Goal: Task Accomplishment & Management: Use online tool/utility

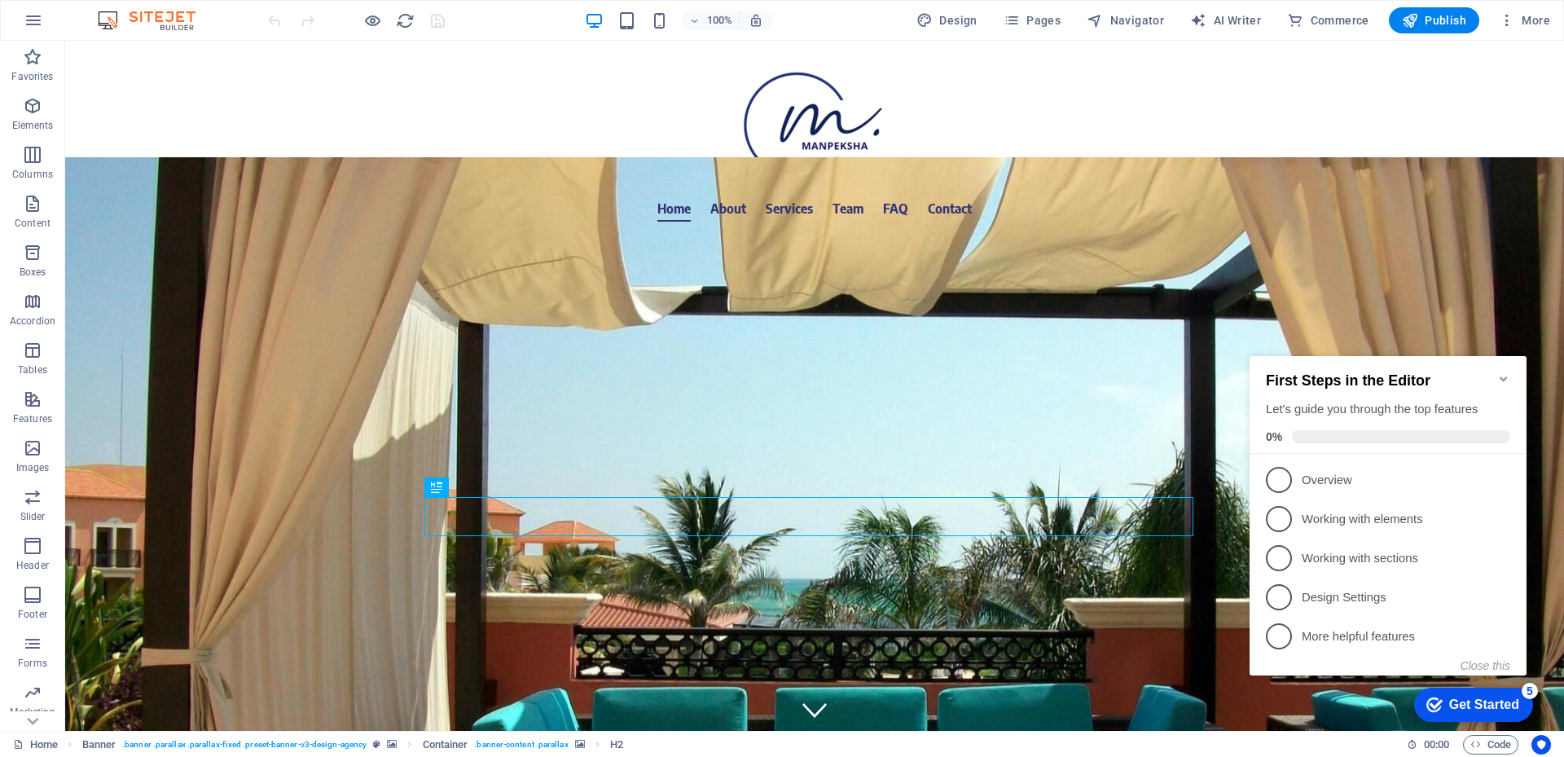
click at [1502, 375] on icon "Minimize checklist" at bounding box center [1503, 378] width 13 height 13
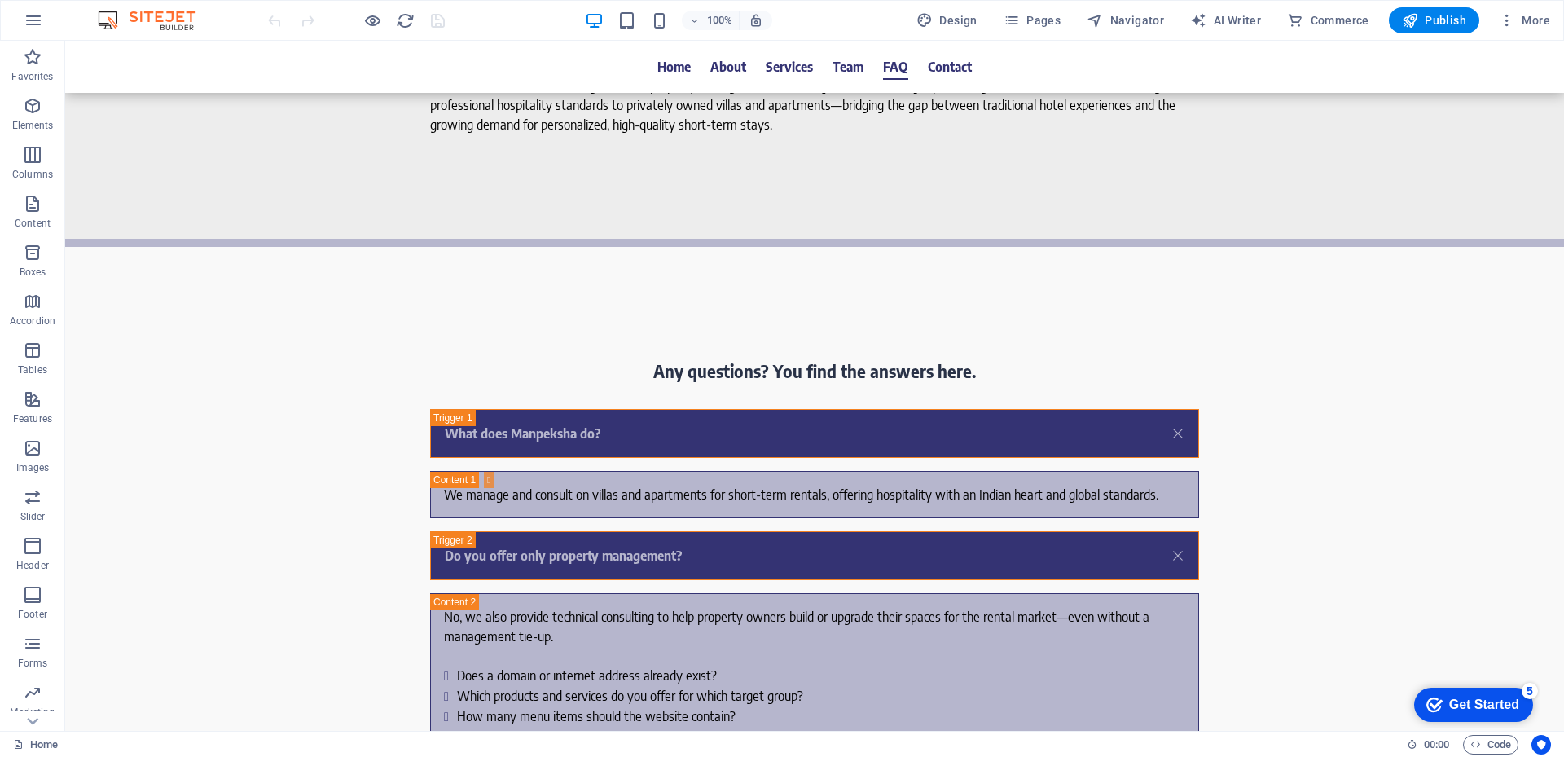
scroll to position [6592, 0]
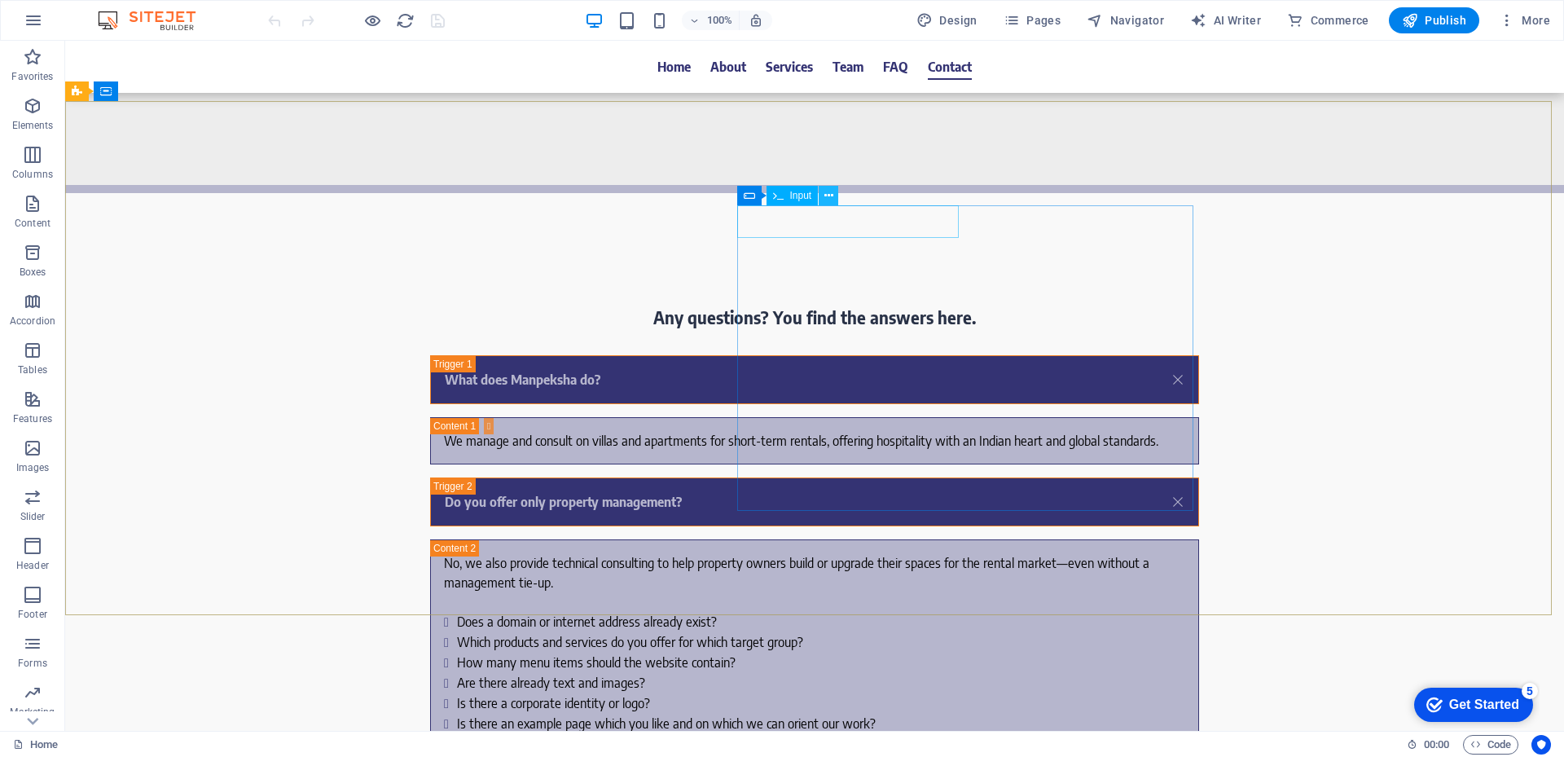
click at [826, 199] on icon at bounding box center [828, 195] width 9 height 17
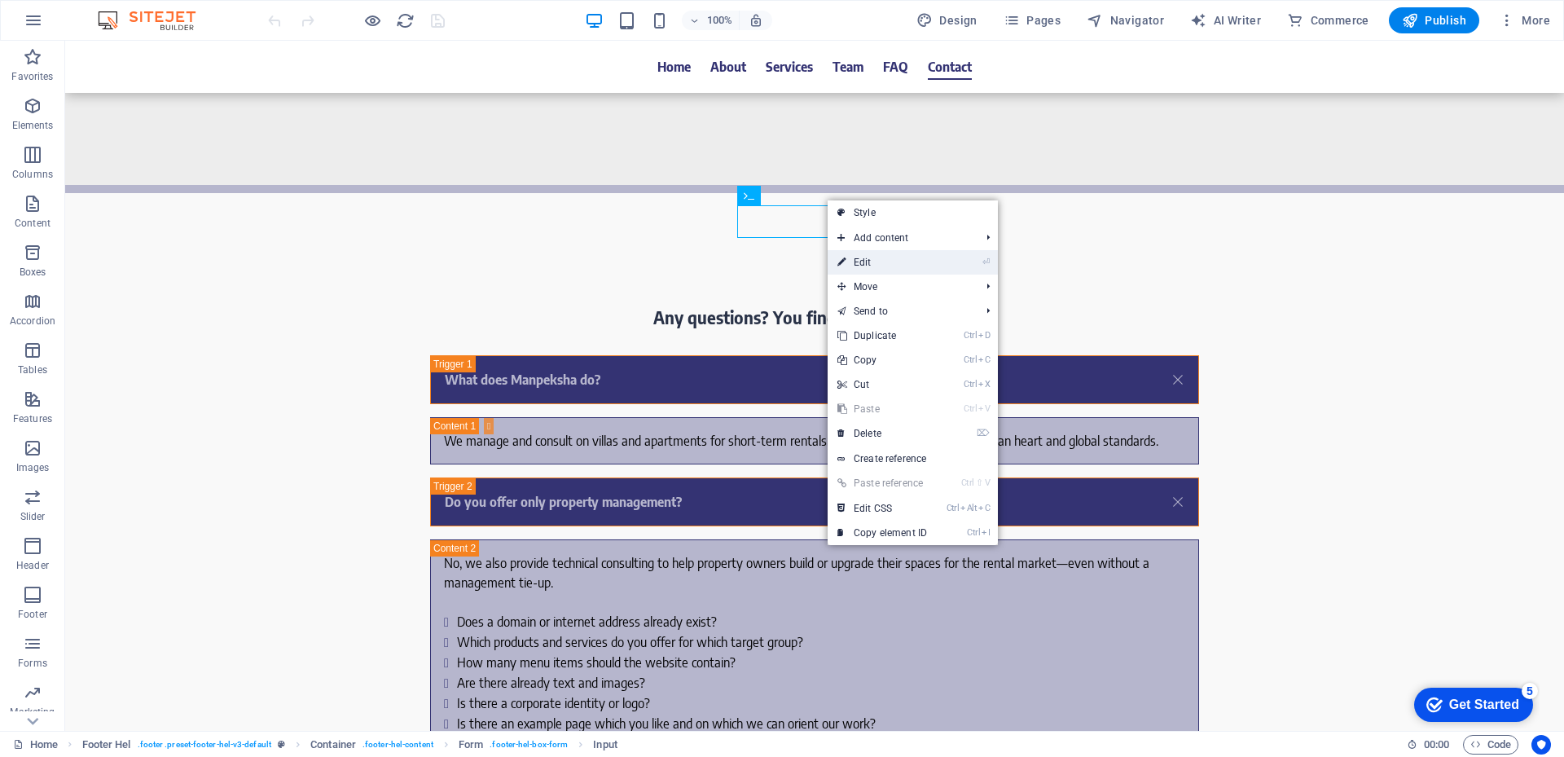
click at [901, 261] on link "⏎ Edit" at bounding box center [881, 262] width 109 height 24
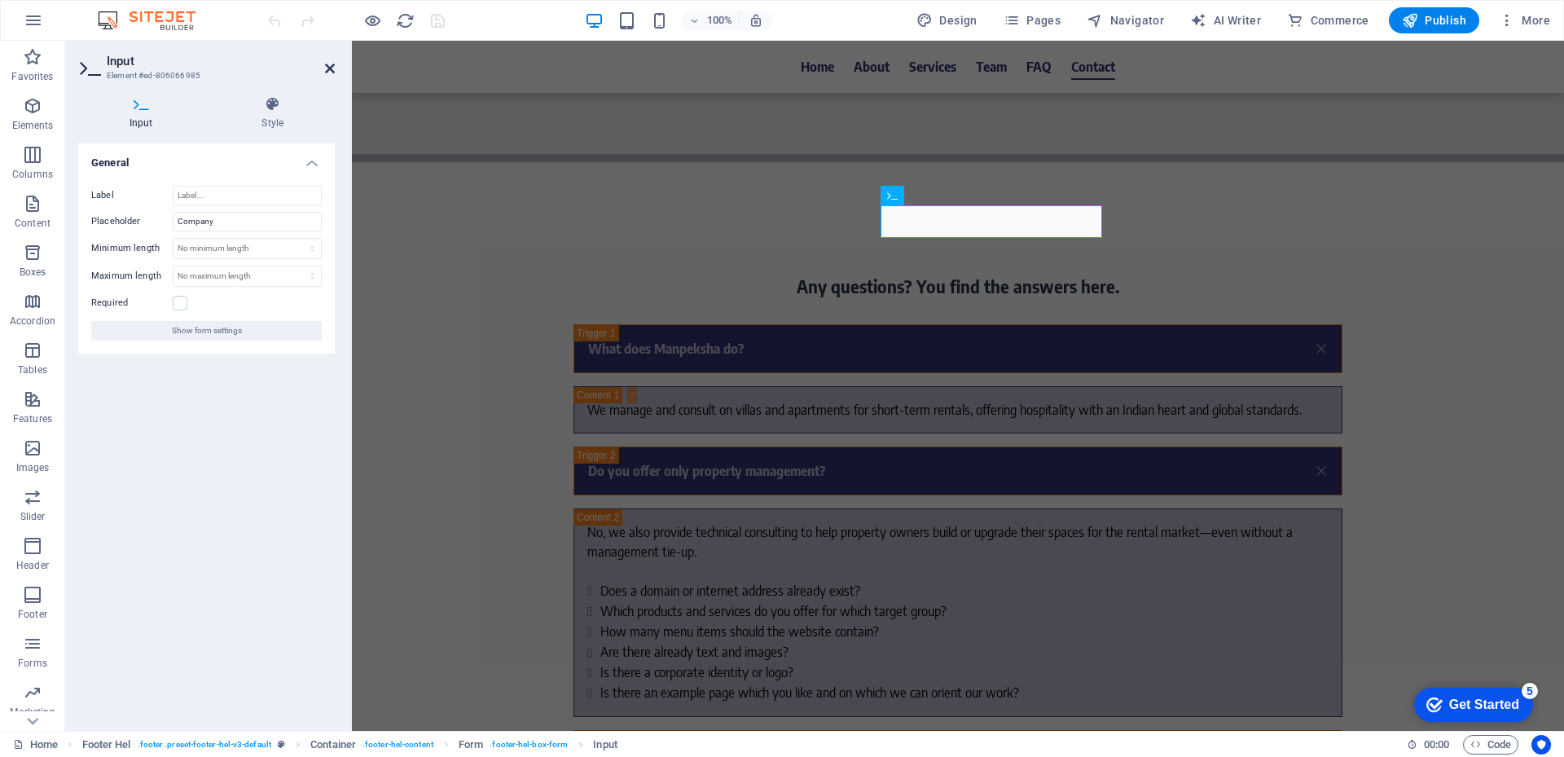
click at [331, 68] on icon at bounding box center [330, 68] width 10 height 13
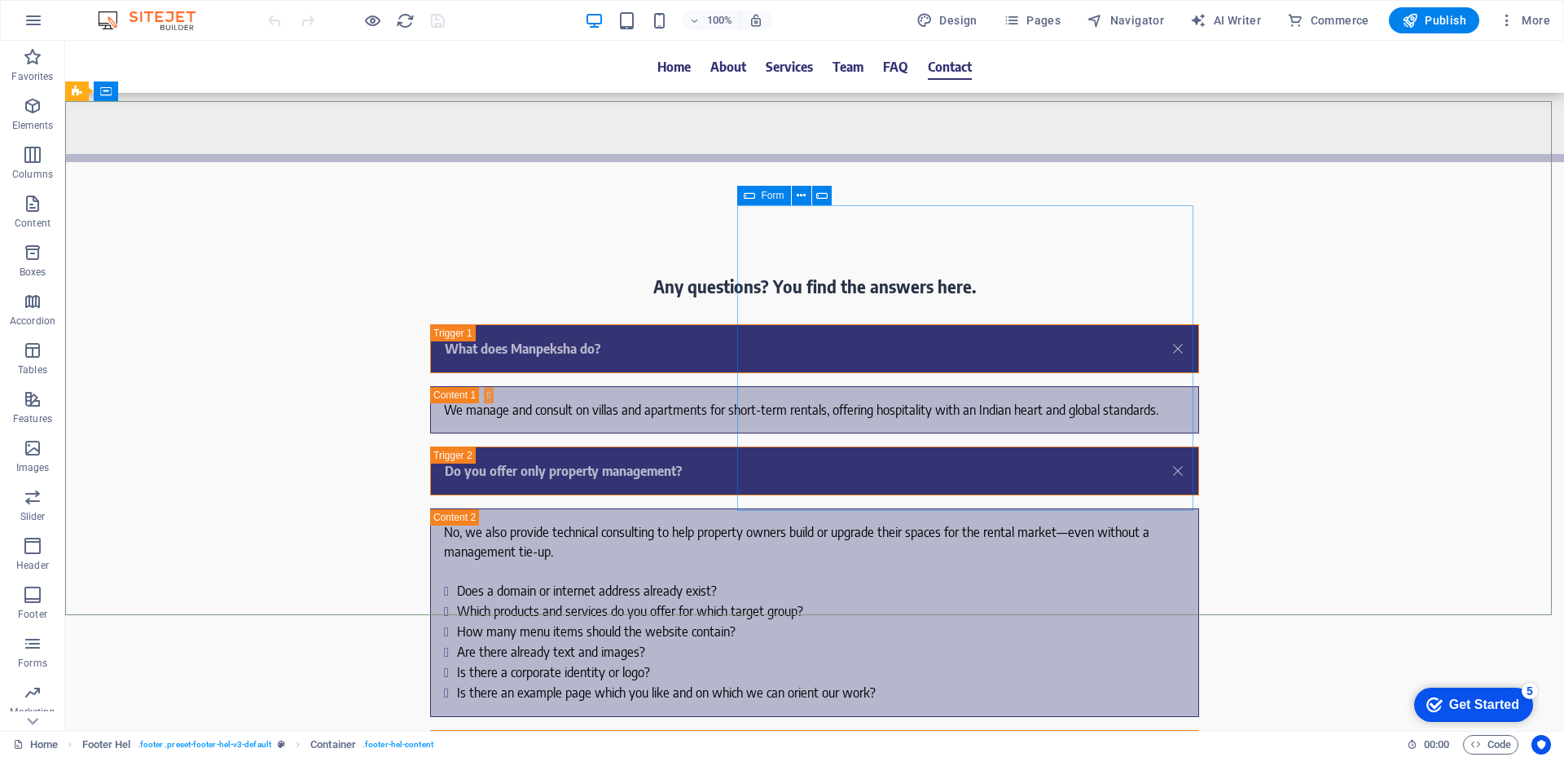
click at [756, 197] on div "Form" at bounding box center [764, 196] width 54 height 20
click at [801, 196] on icon at bounding box center [800, 195] width 9 height 17
click at [757, 196] on div "Form" at bounding box center [764, 196] width 54 height 20
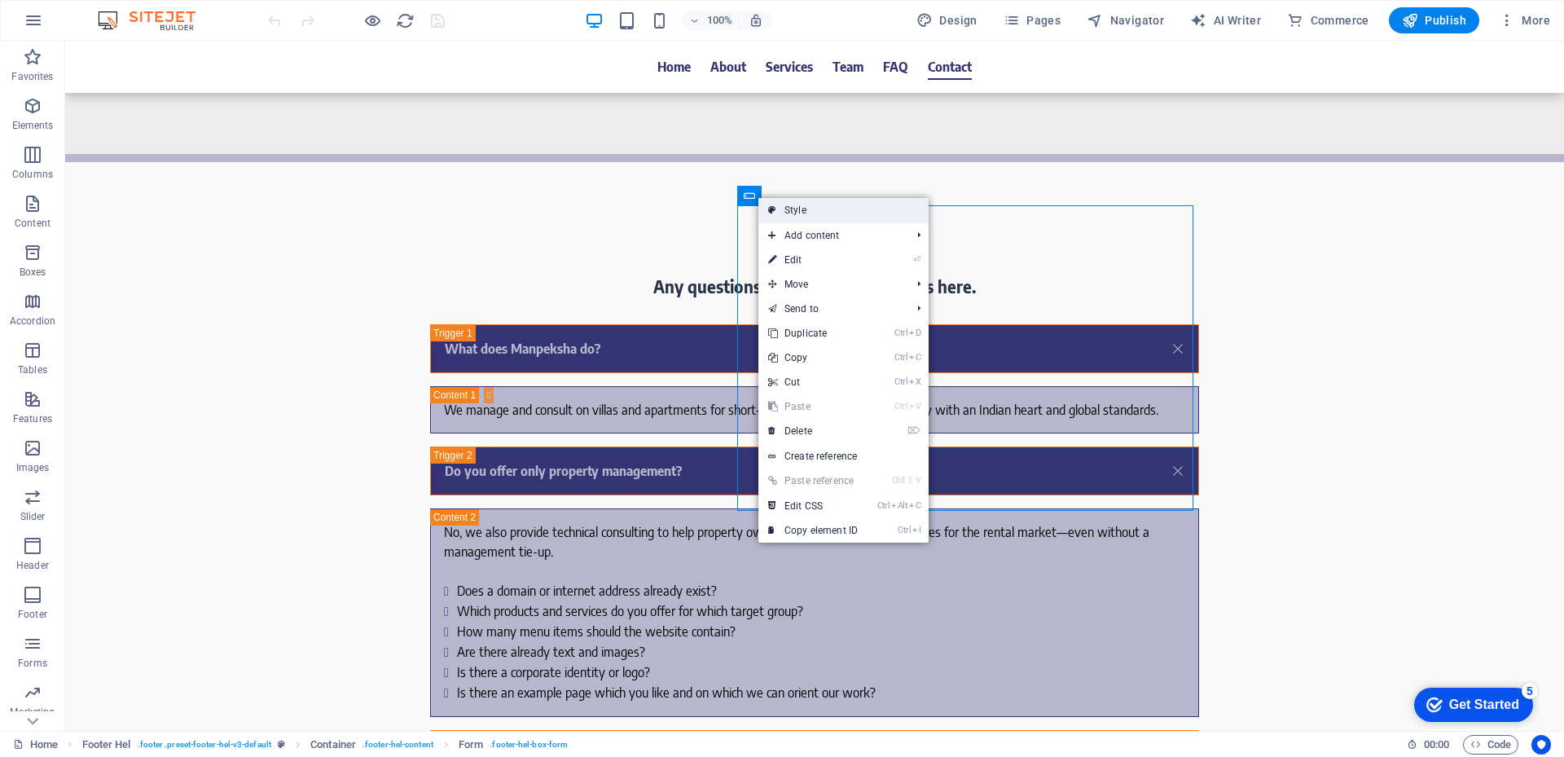
click at [809, 209] on link "Style" at bounding box center [843, 210] width 170 height 24
select select "%"
select select "rem"
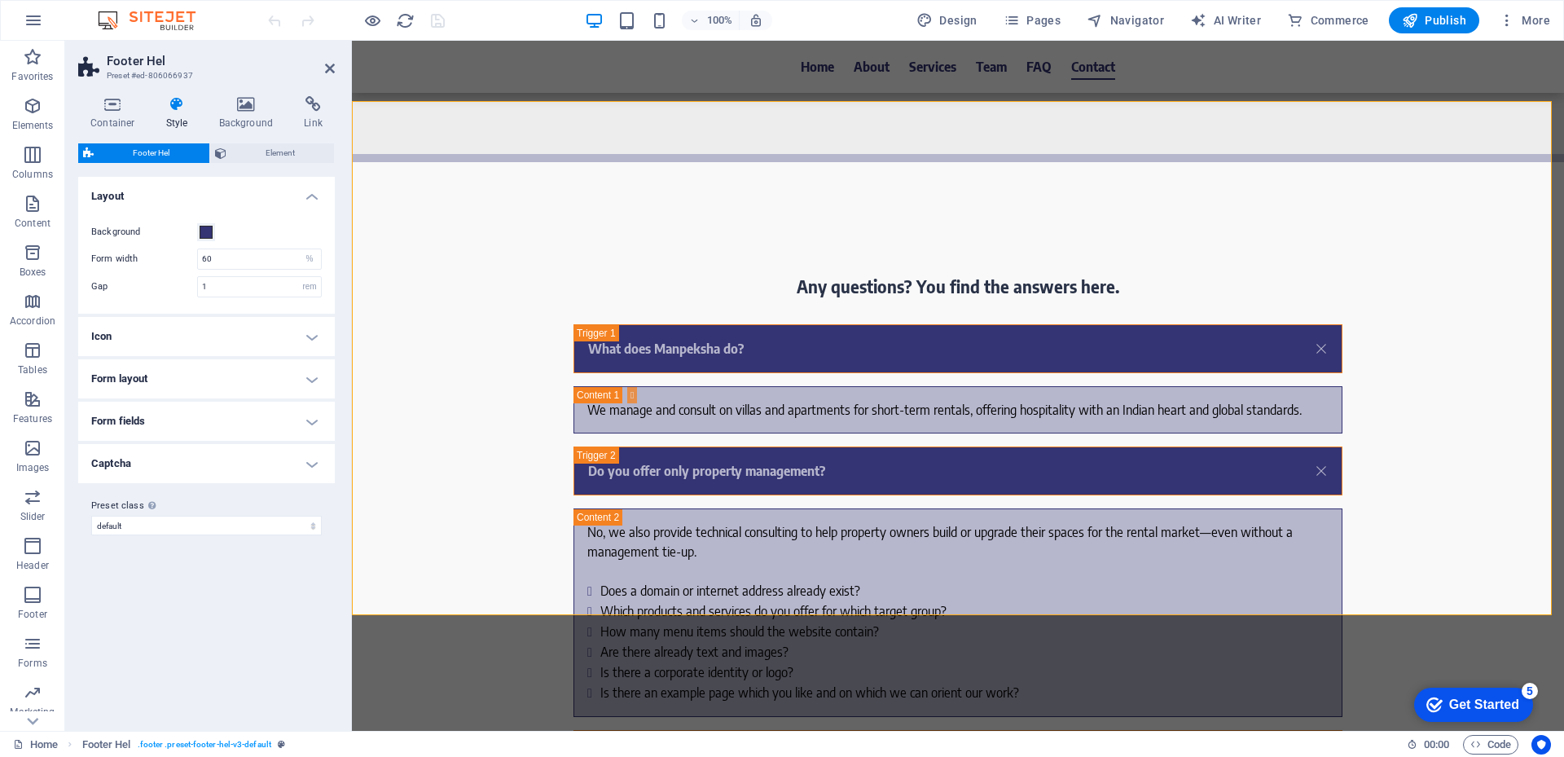
click at [322, 388] on h4 "Form layout" at bounding box center [206, 378] width 257 height 39
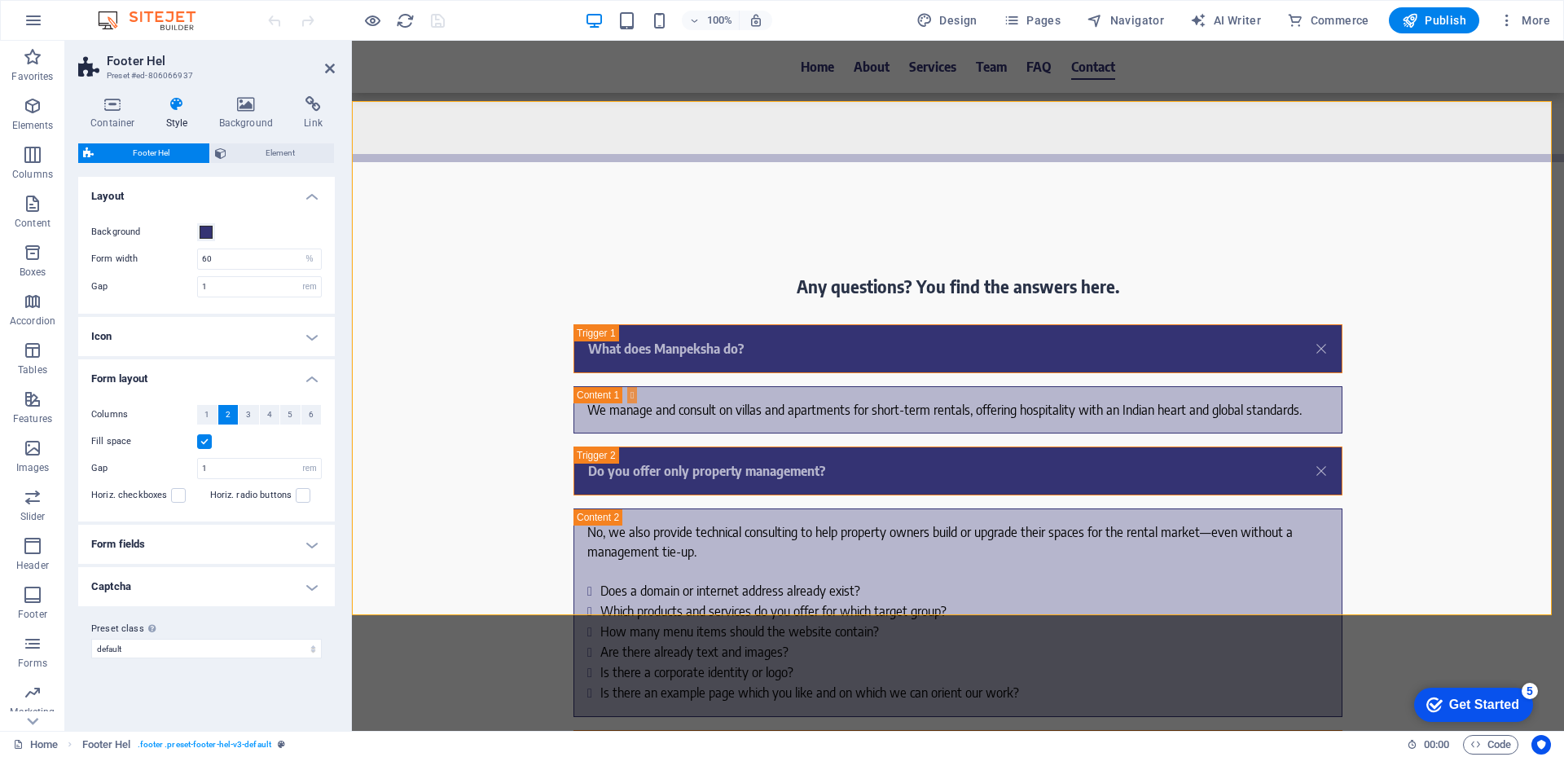
click at [322, 553] on h4 "Form fields" at bounding box center [206, 543] width 257 height 39
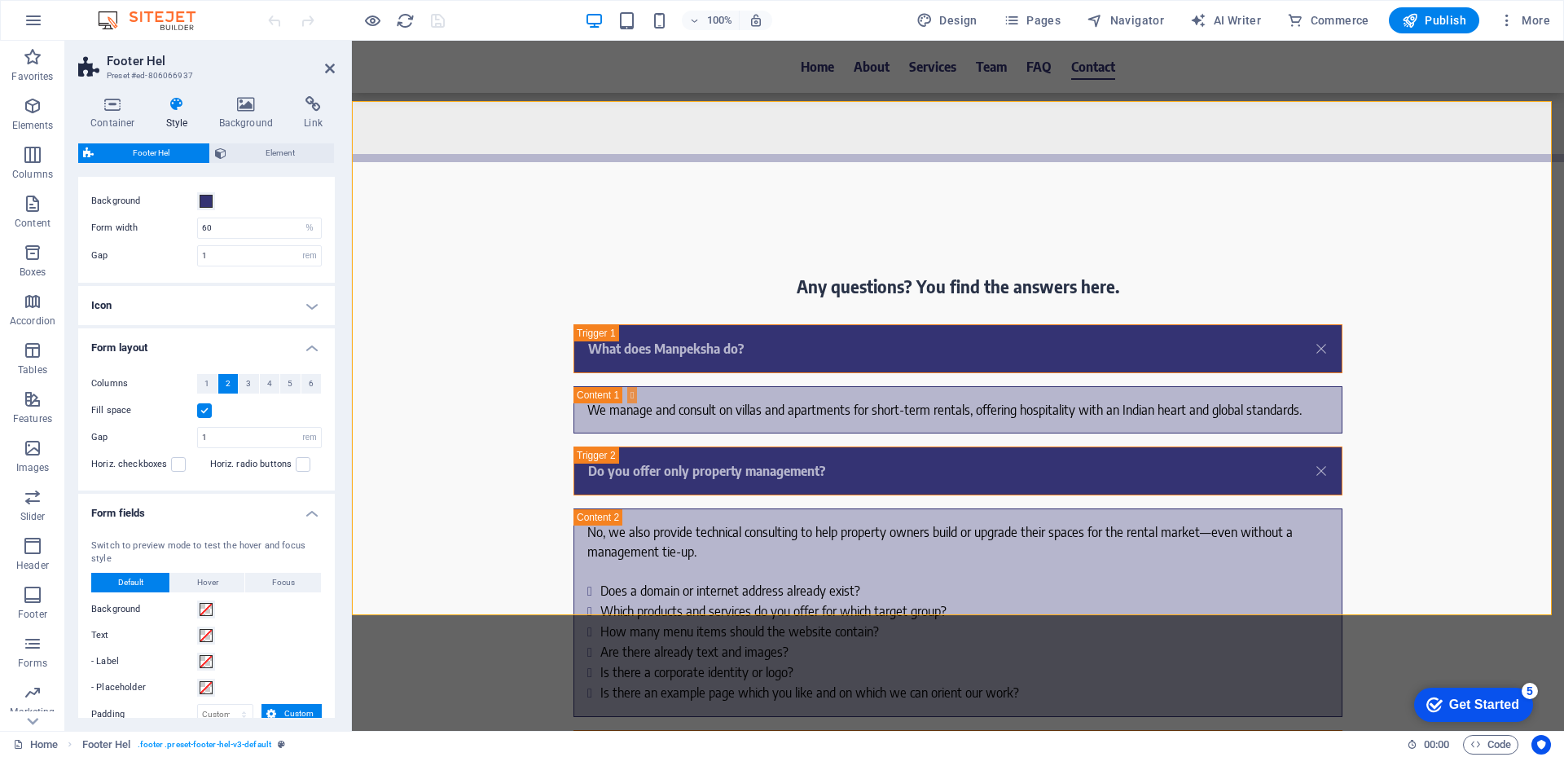
scroll to position [0, 0]
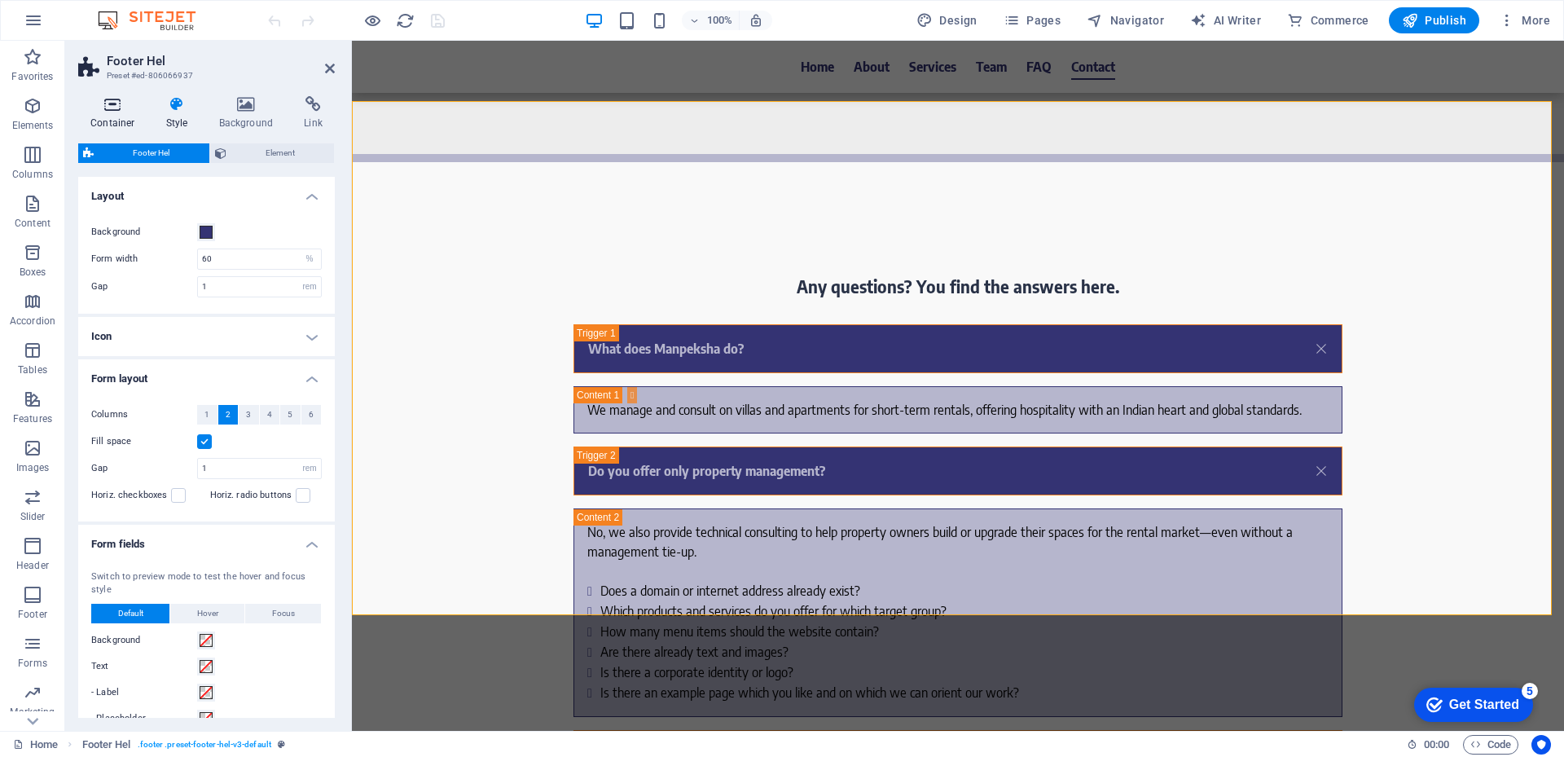
click at [122, 114] on h4 "Container" at bounding box center [116, 113] width 76 height 34
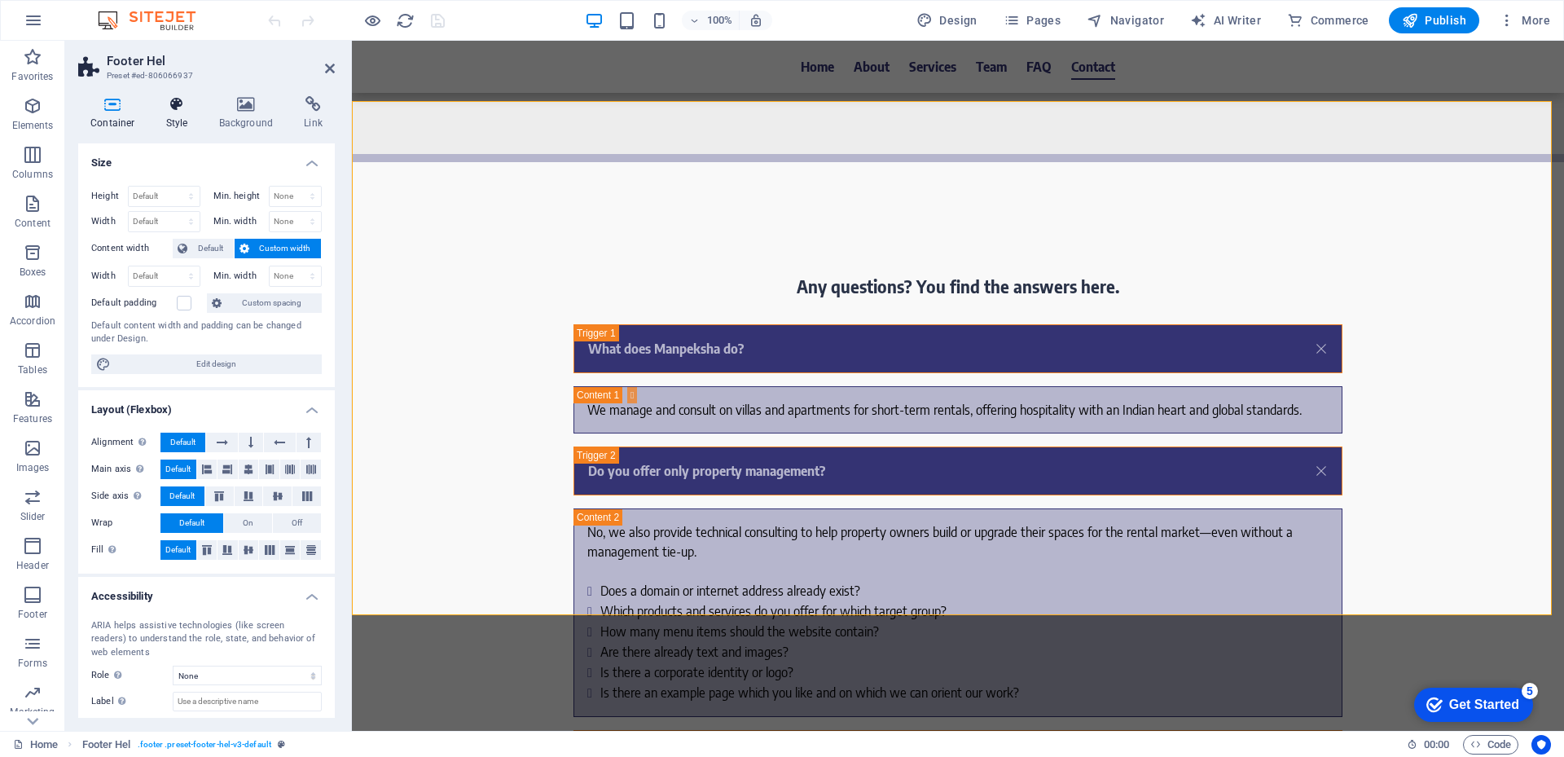
click at [194, 116] on h4 "Style" at bounding box center [180, 113] width 53 height 34
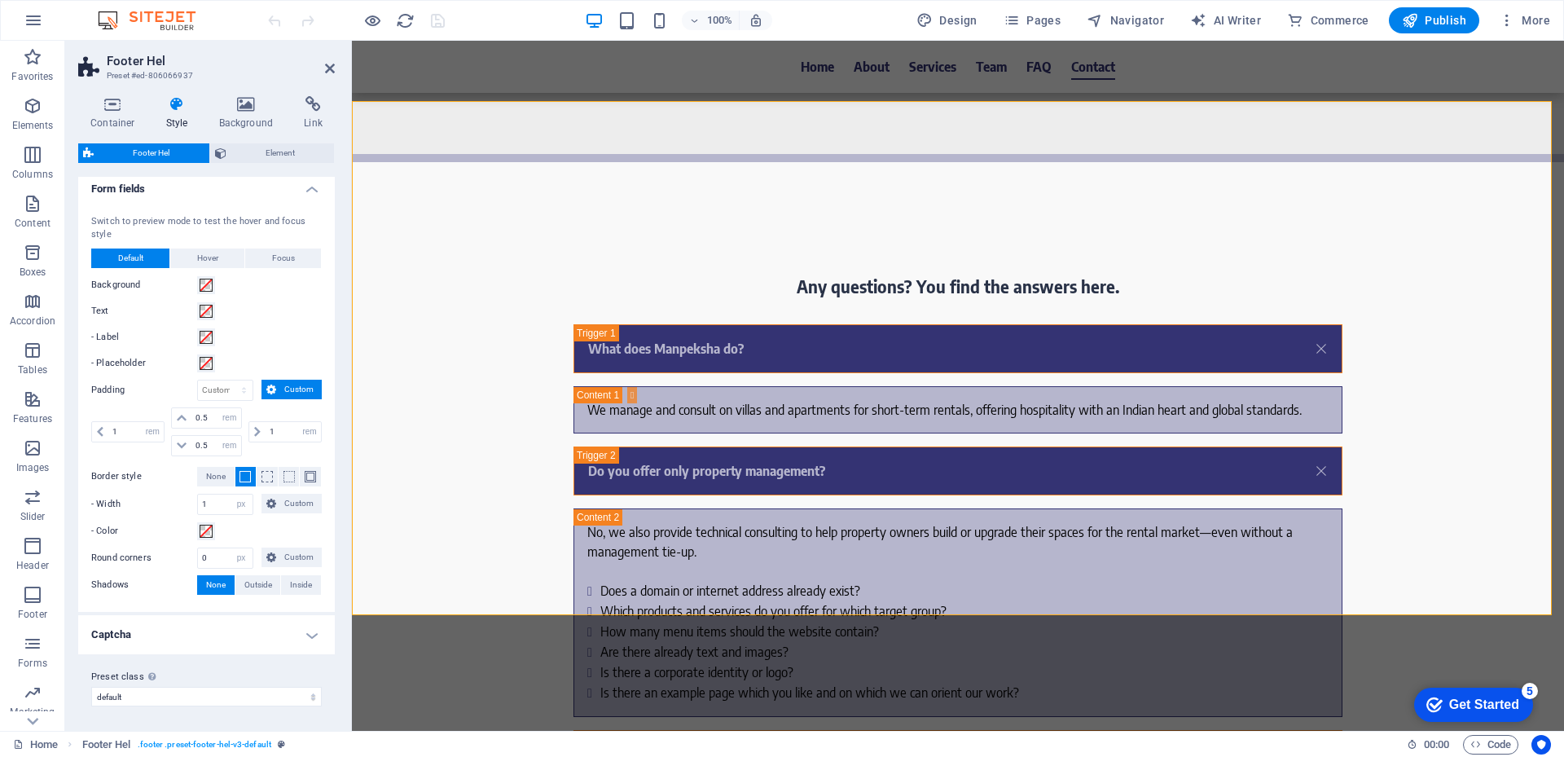
scroll to position [357, 0]
click at [300, 627] on h4 "Captcha" at bounding box center [206, 632] width 257 height 39
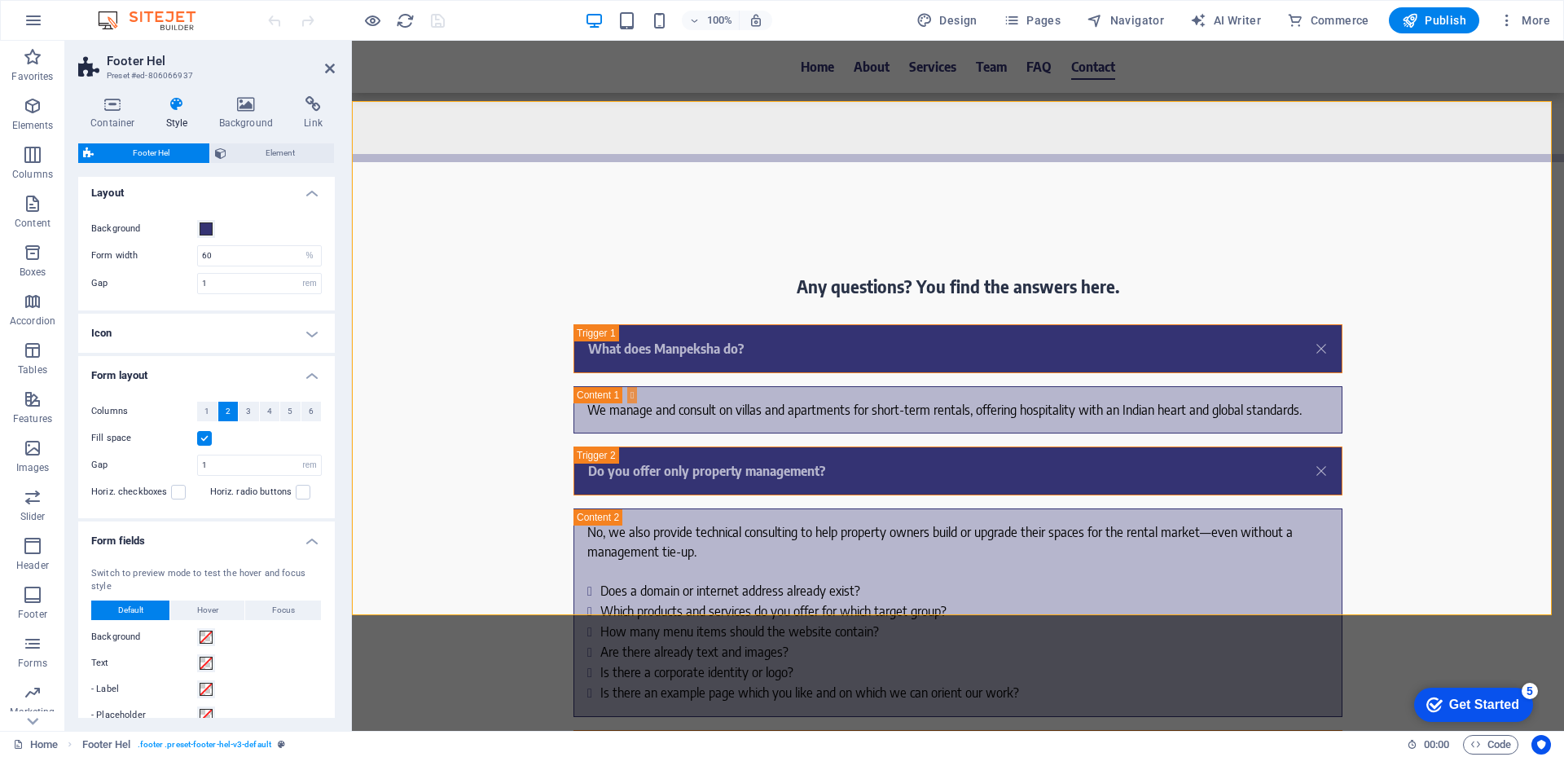
scroll to position [0, 0]
click at [888, 194] on icon at bounding box center [892, 196] width 11 height 20
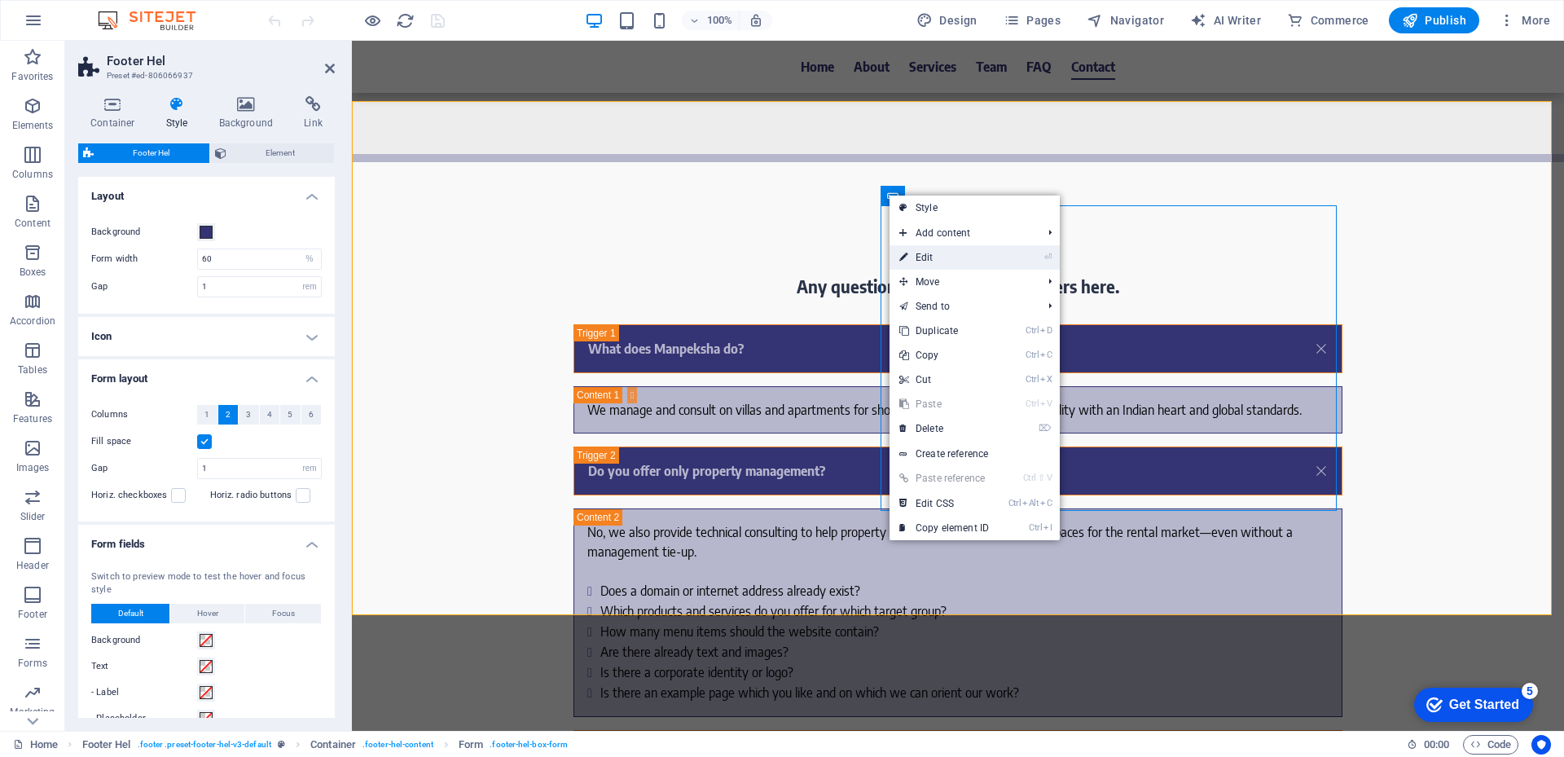
click at [967, 261] on link "⏎ Edit" at bounding box center [943, 257] width 109 height 24
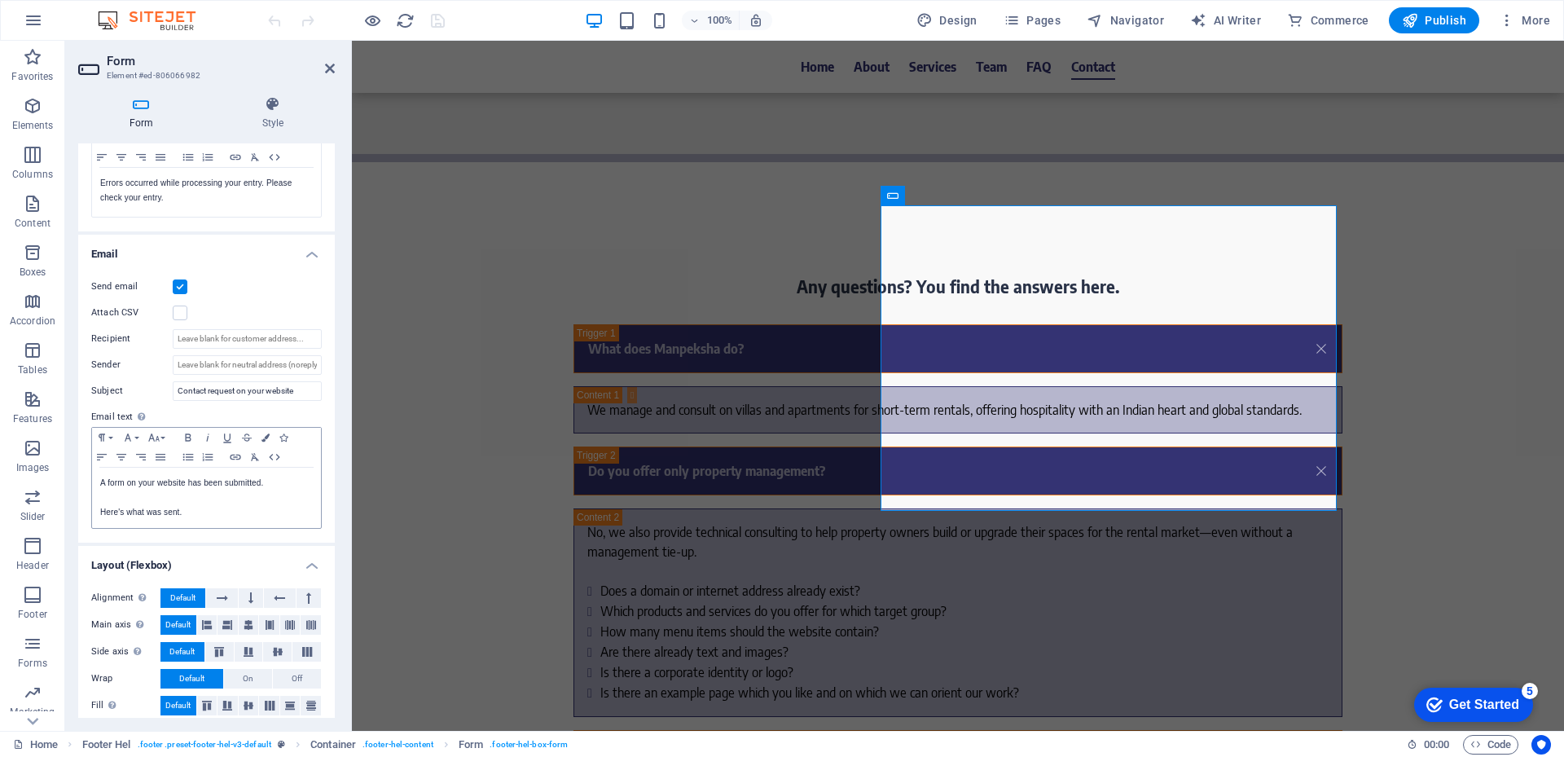
scroll to position [337, 0]
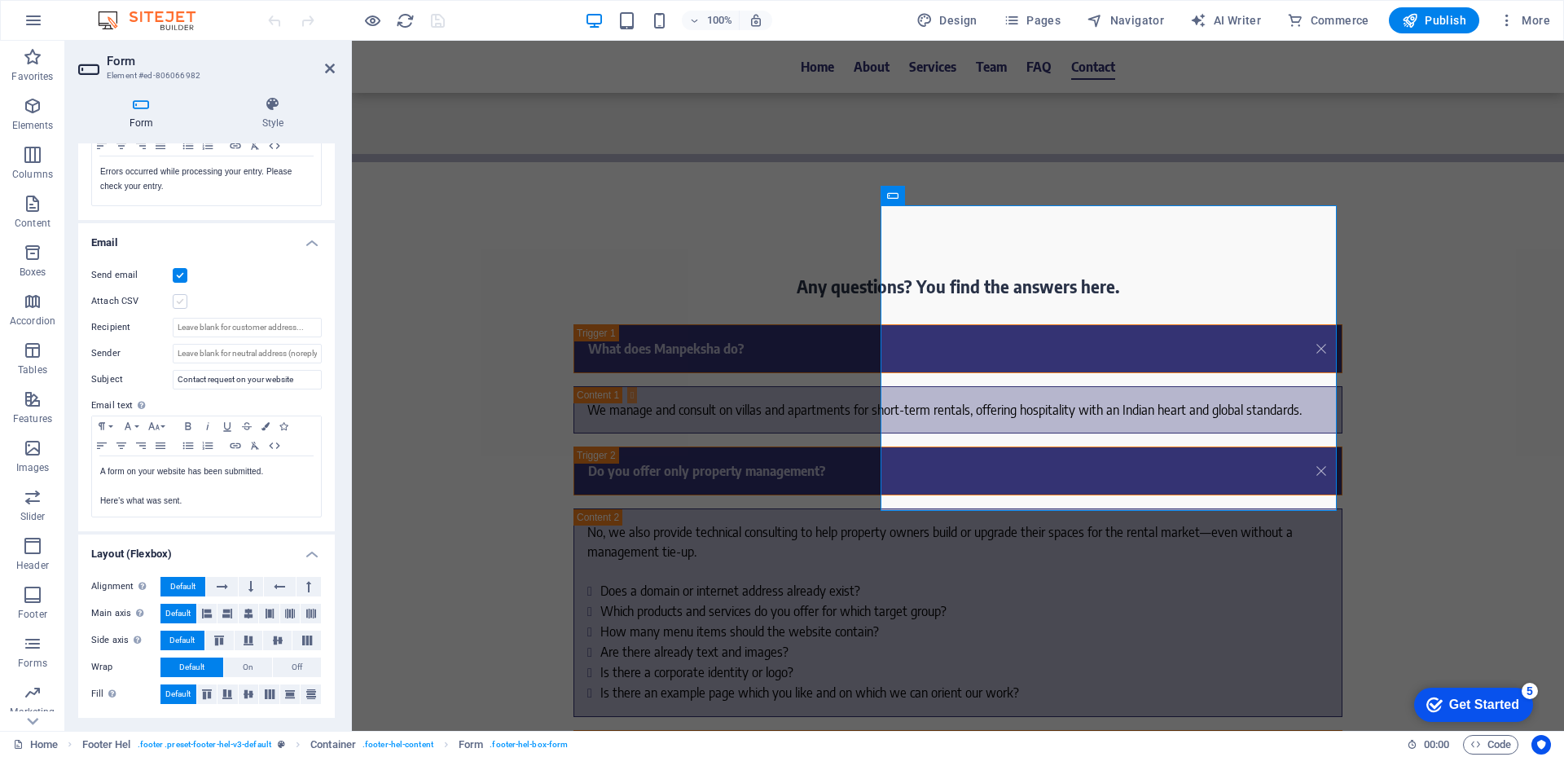
click at [182, 298] on label at bounding box center [180, 301] width 15 height 15
click at [0, 0] on input "Attach CSV" at bounding box center [0, 0] width 0 height 0
click at [211, 351] on input "Sender" at bounding box center [247, 354] width 149 height 20
type input "yogesh@digileader.in"
paste input "yogesh@digileader.in"
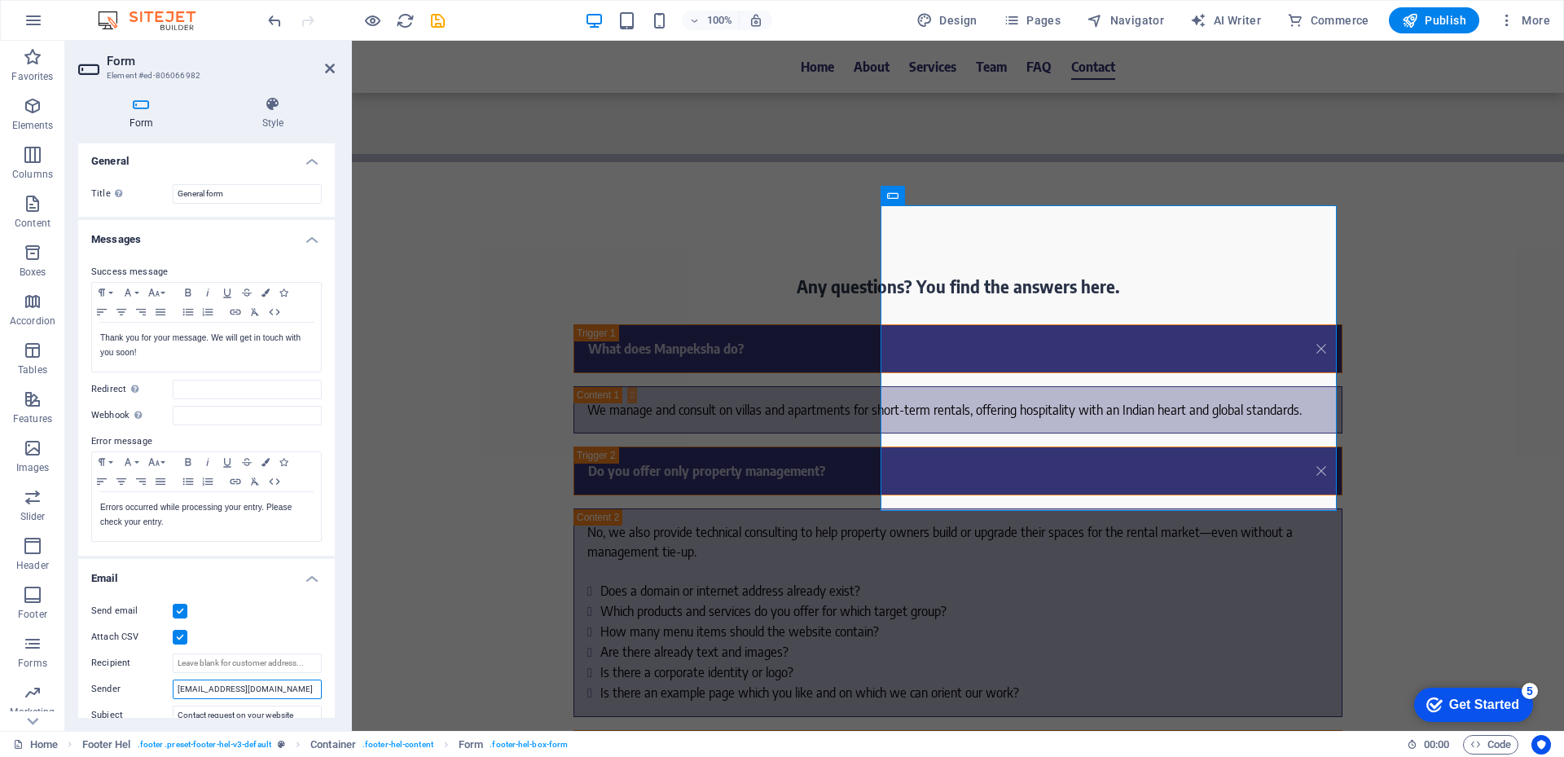
scroll to position [0, 0]
type input "yogesh@digileader.in"
click at [972, 470] on icon at bounding box center [974, 471] width 9 height 17
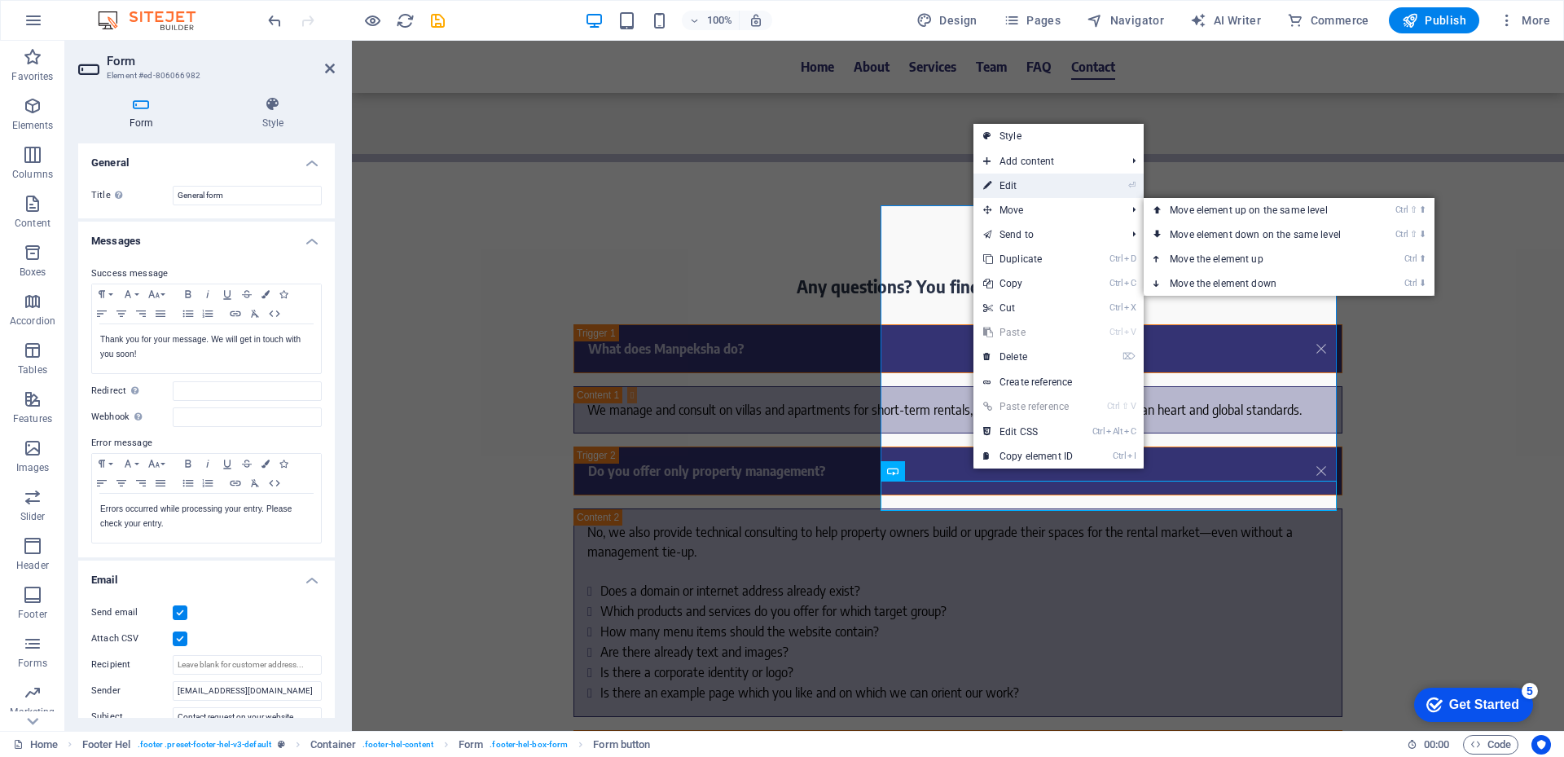
click at [1050, 186] on link "⏎ Edit" at bounding box center [1027, 185] width 109 height 24
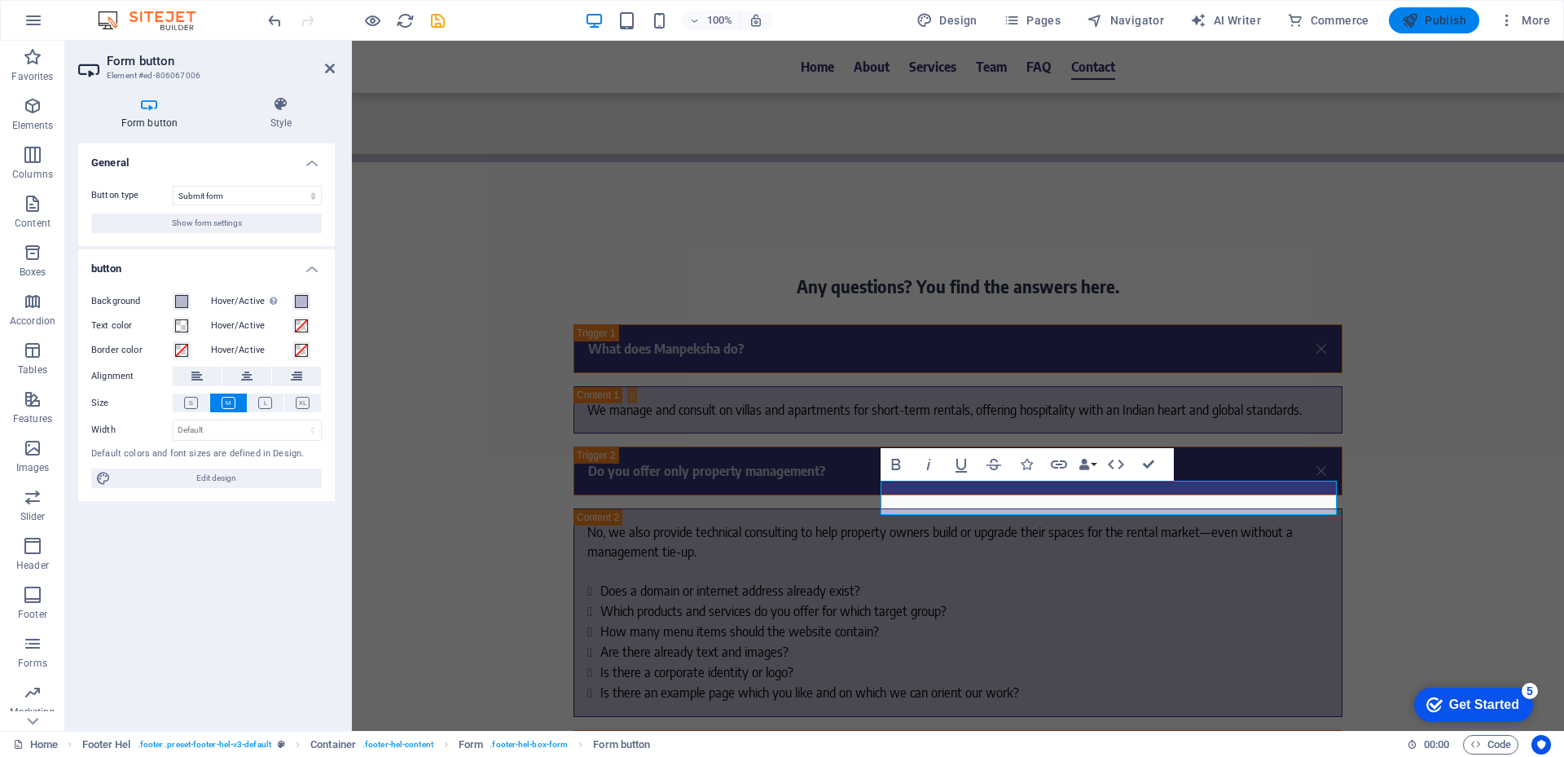
click at [1437, 25] on span "Publish" at bounding box center [1433, 20] width 64 height 16
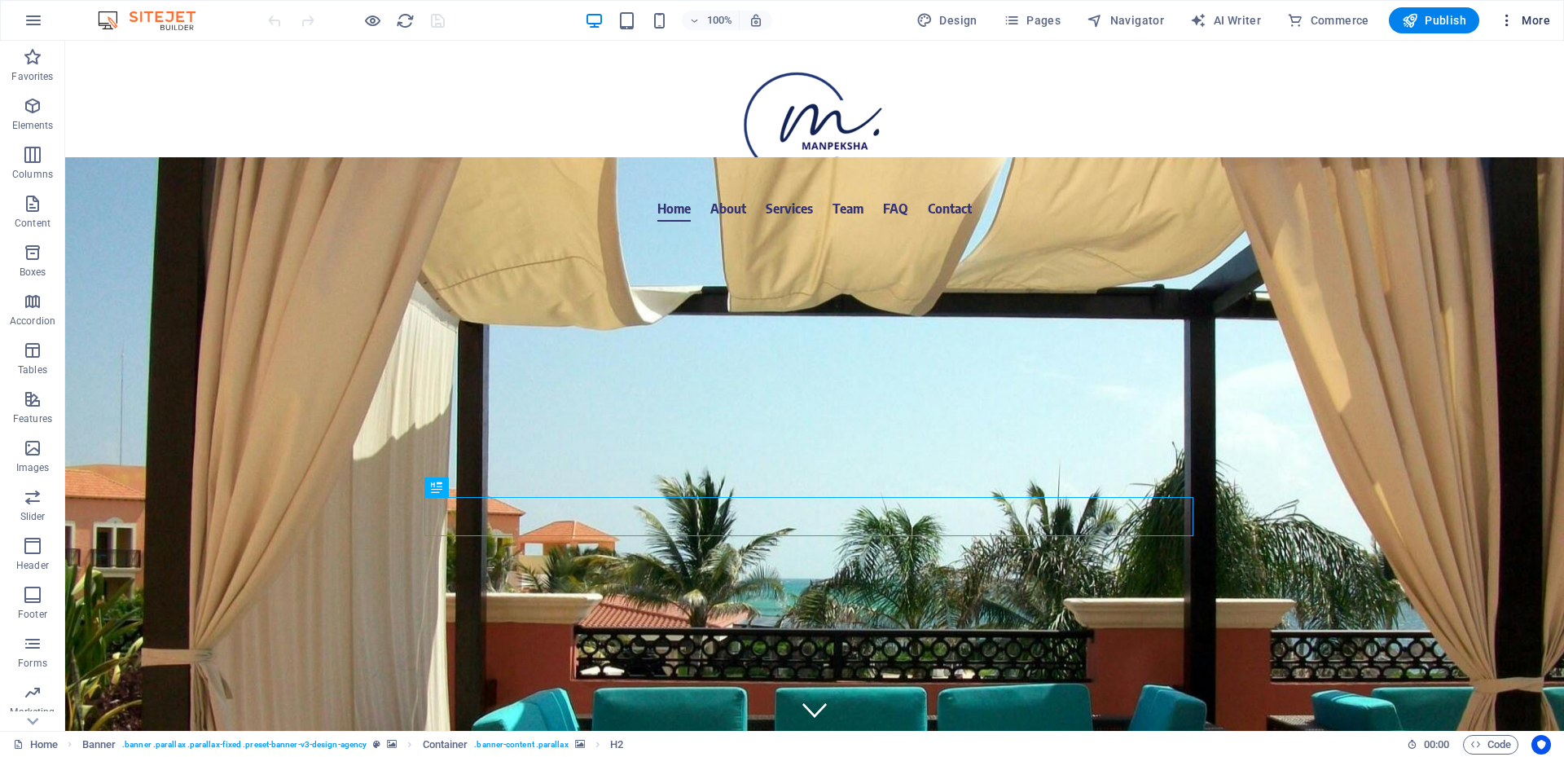
click at [1505, 25] on icon "button" at bounding box center [1506, 20] width 16 height 16
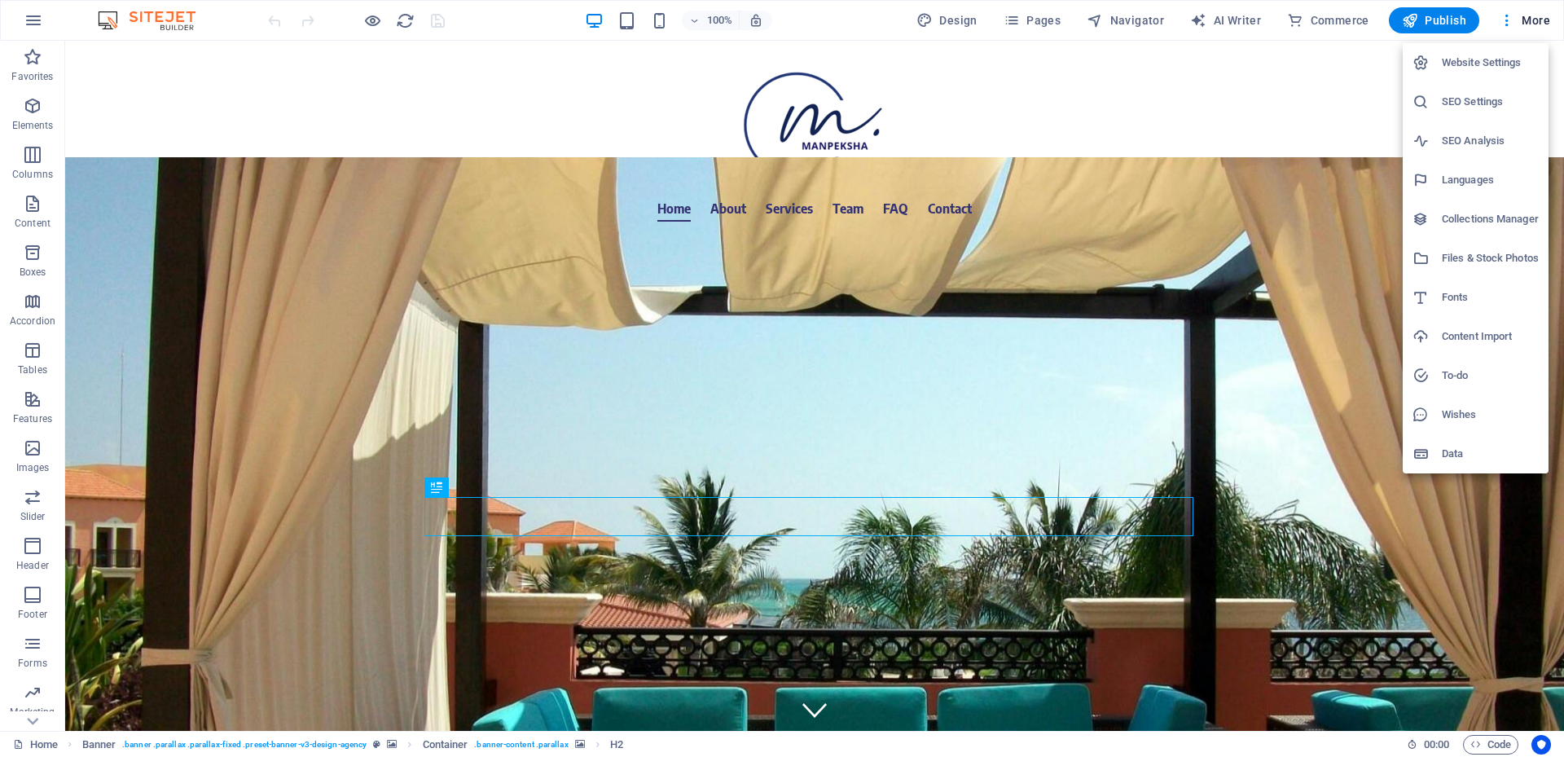
click at [1433, 452] on div at bounding box center [1426, 453] width 29 height 16
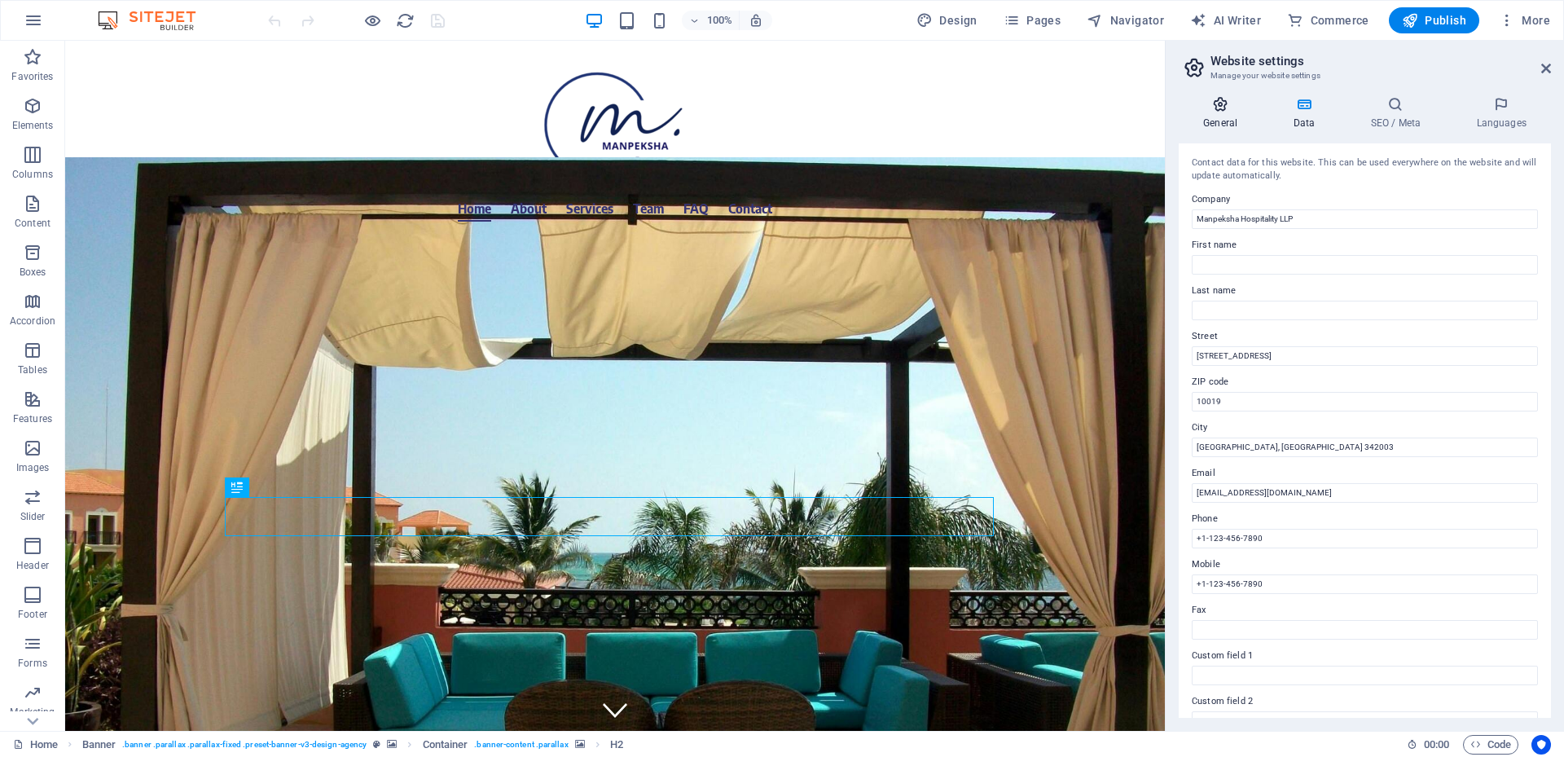
click at [1221, 129] on h4 "General" at bounding box center [1223, 113] width 90 height 34
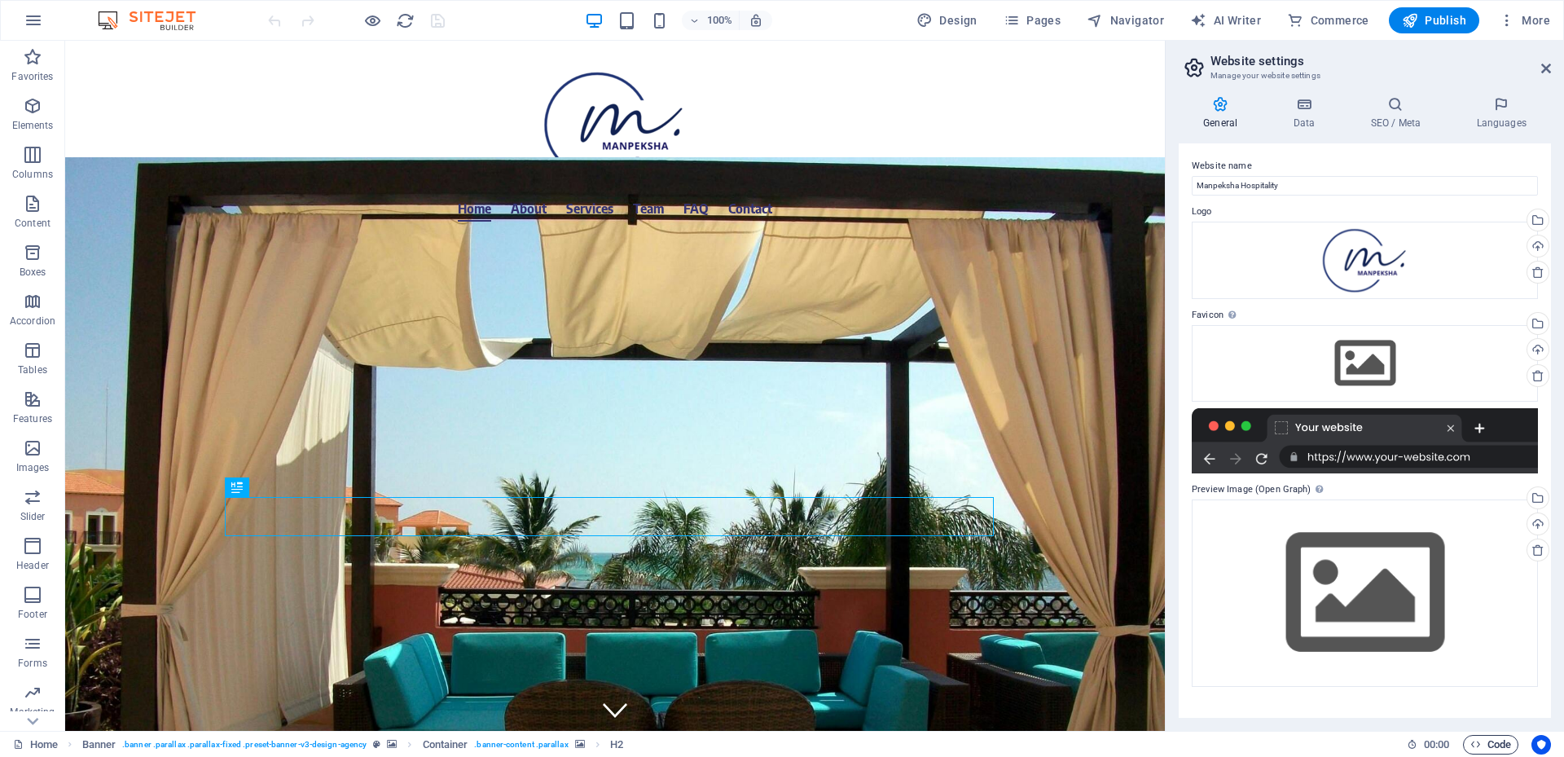
click at [1490, 748] on span "Code" at bounding box center [1490, 745] width 41 height 20
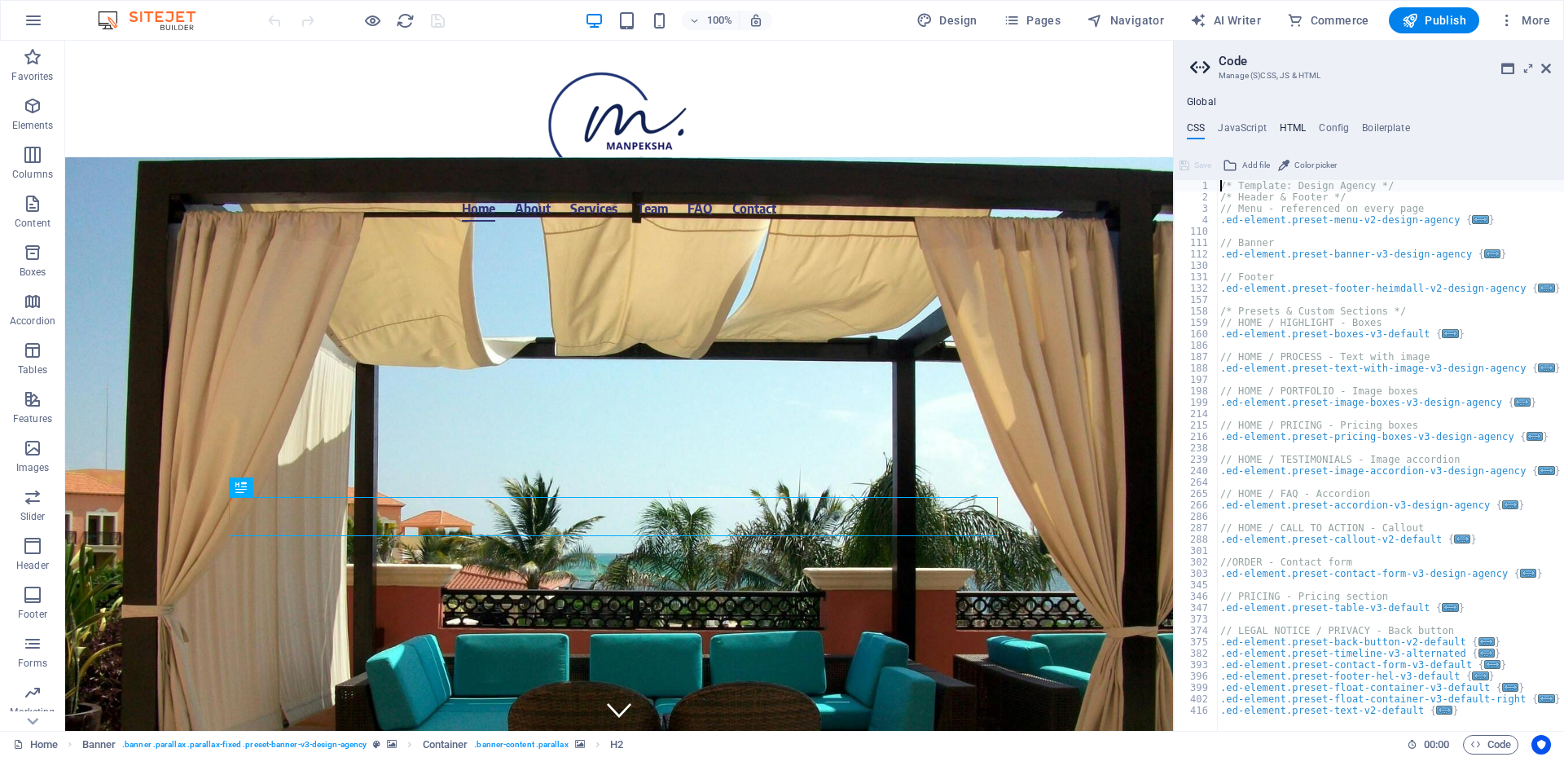
click at [1297, 129] on h4 "HTML" at bounding box center [1292, 131] width 27 height 18
type textarea "<a href="#main-content" class="wv-link-content button">Skip to main content</a>"
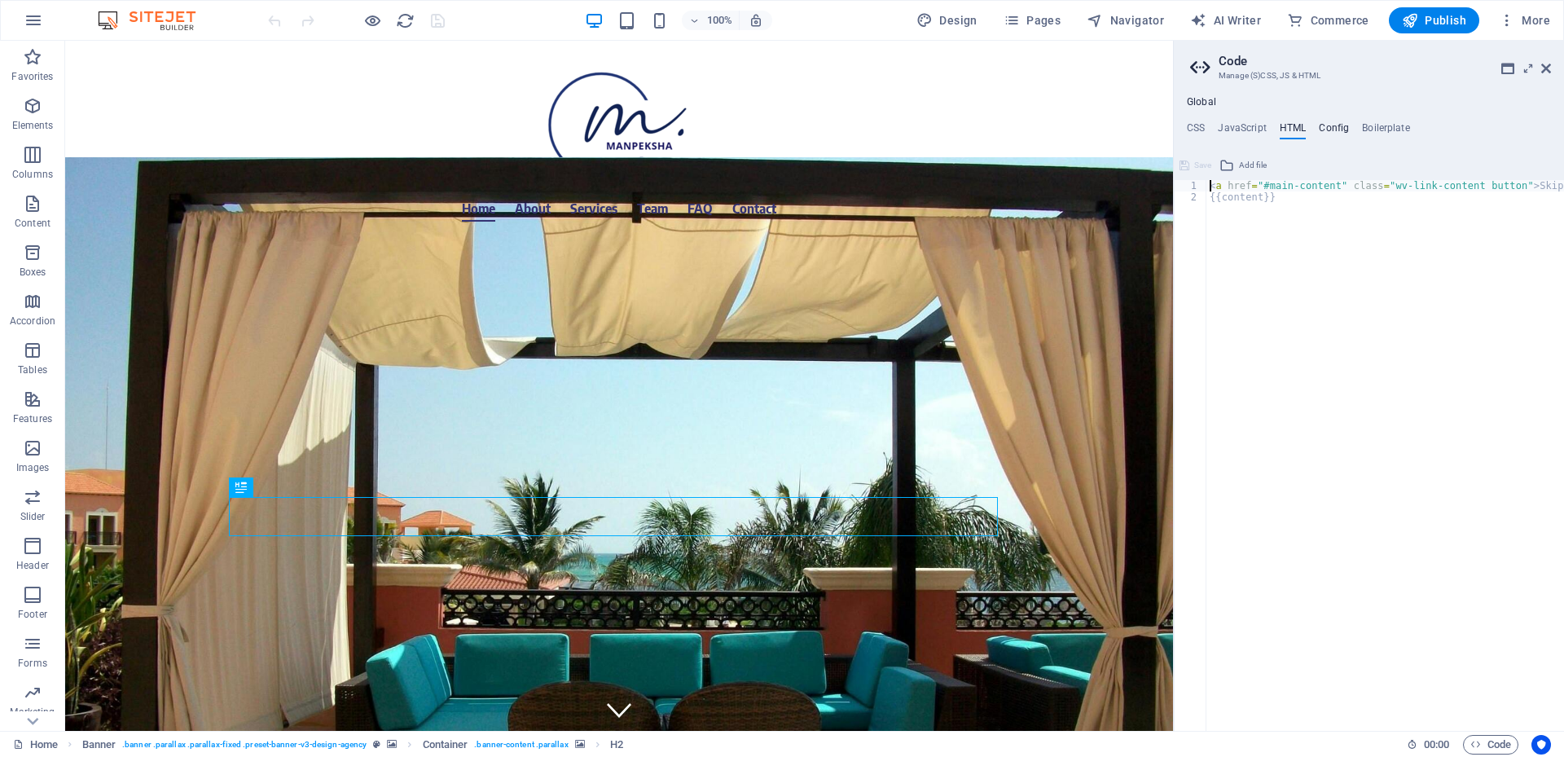
click at [1319, 132] on h4 "Config" at bounding box center [1333, 131] width 30 height 18
type textarea "$color-background: #b6b6cd;"
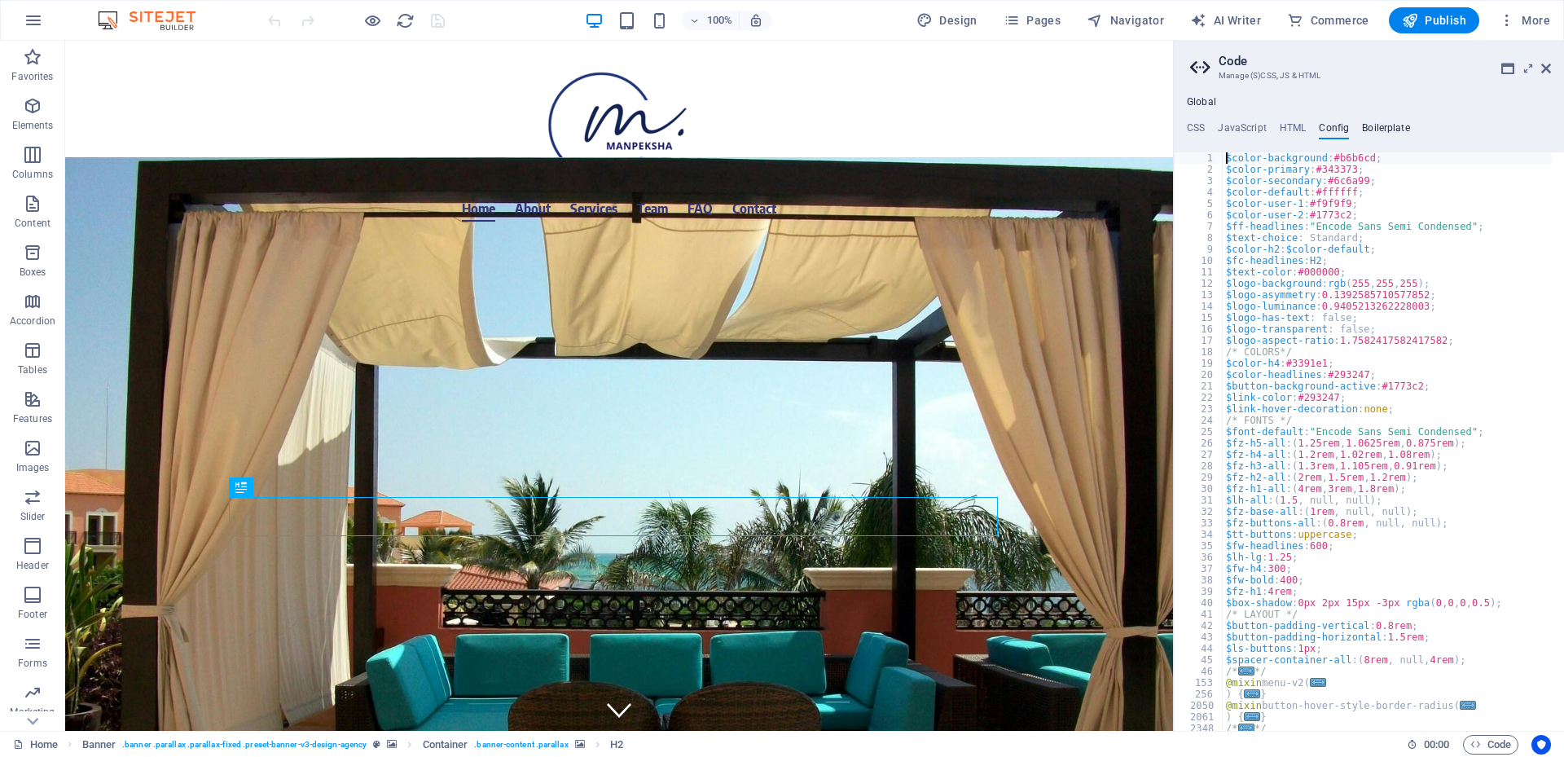
click at [1393, 132] on h4 "Boilerplate" at bounding box center [1386, 131] width 48 height 18
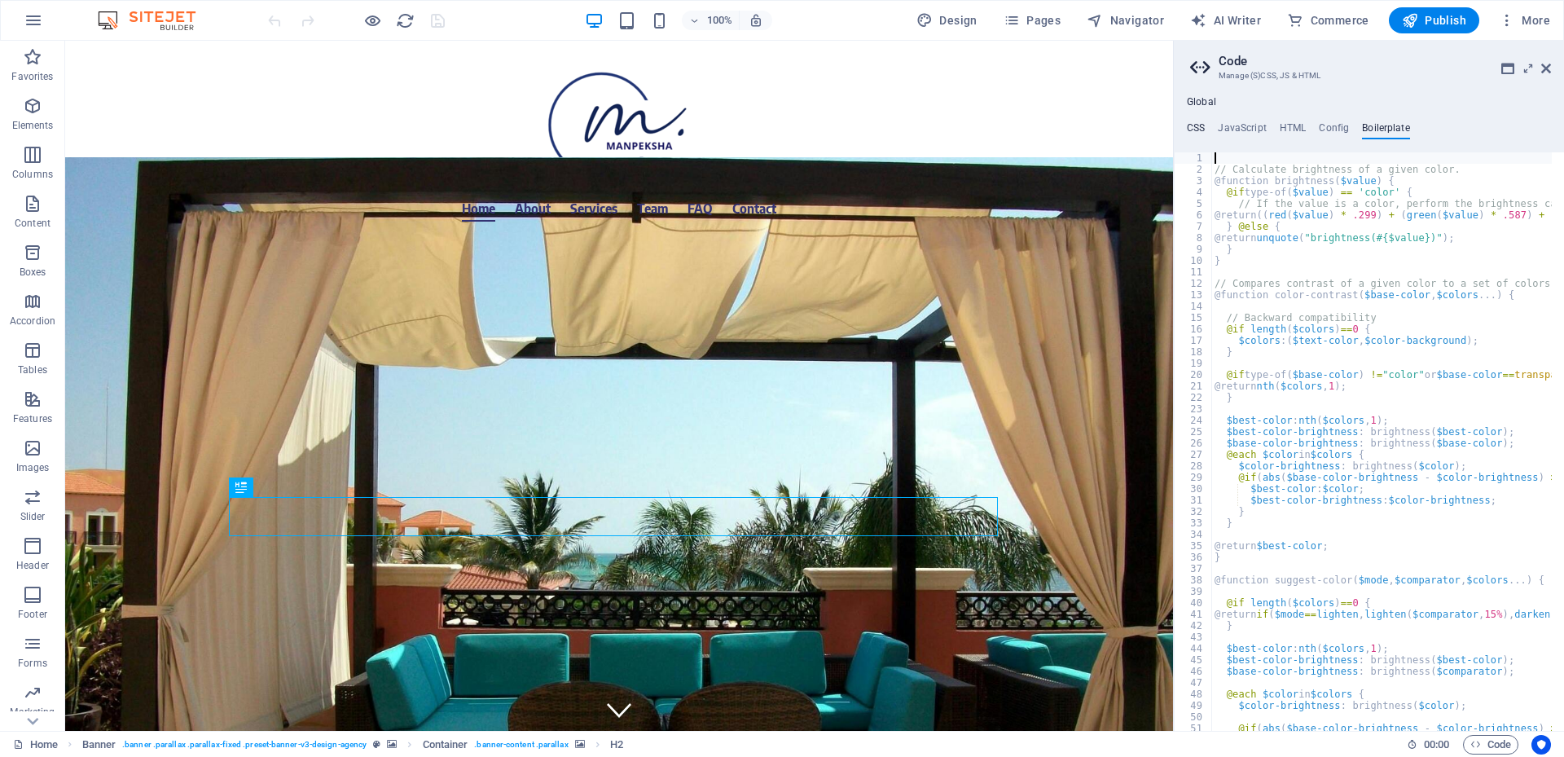
click at [1200, 132] on h4 "CSS" at bounding box center [1195, 131] width 18 height 18
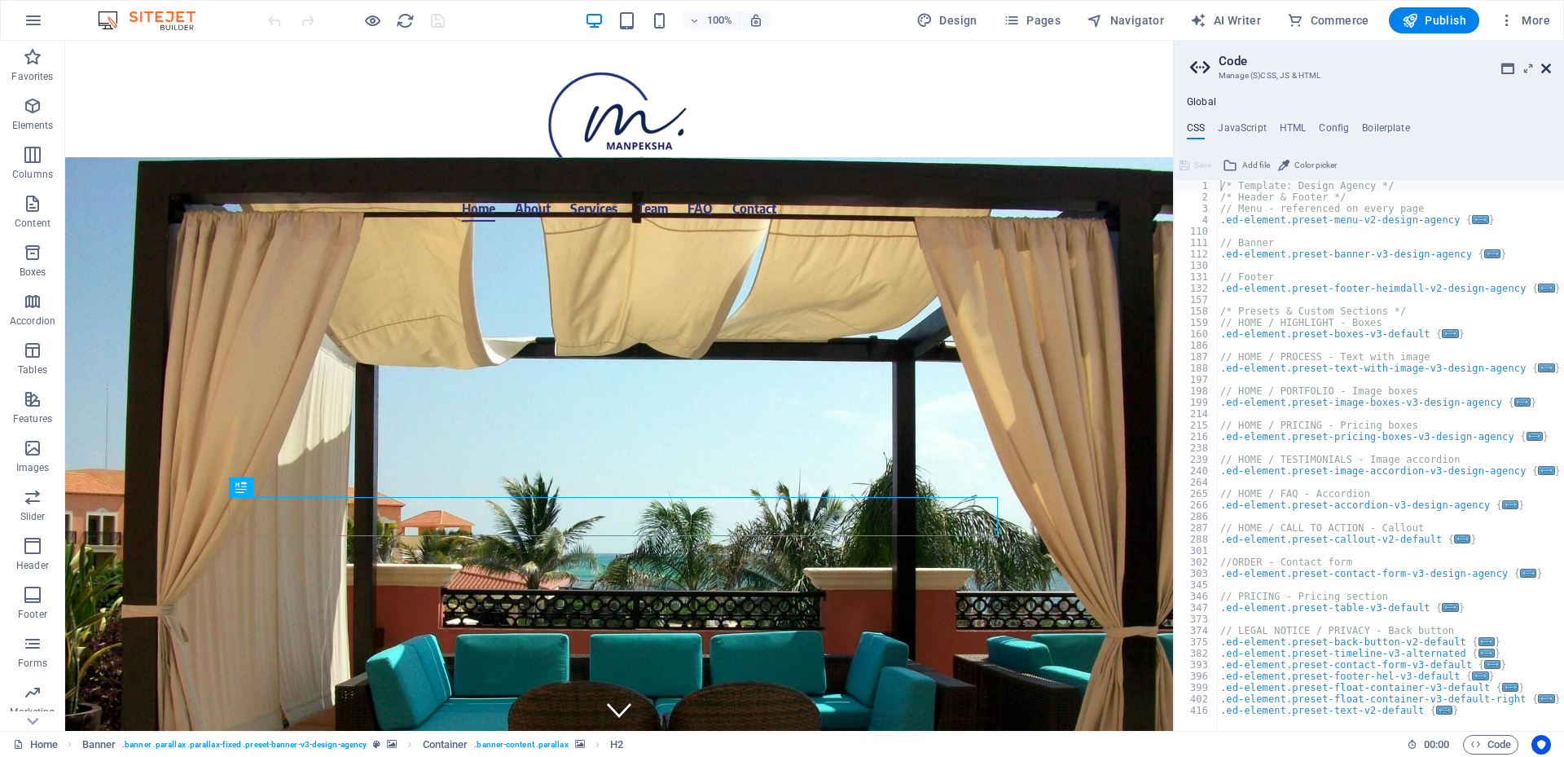
click at [1542, 72] on icon at bounding box center [1546, 68] width 10 height 13
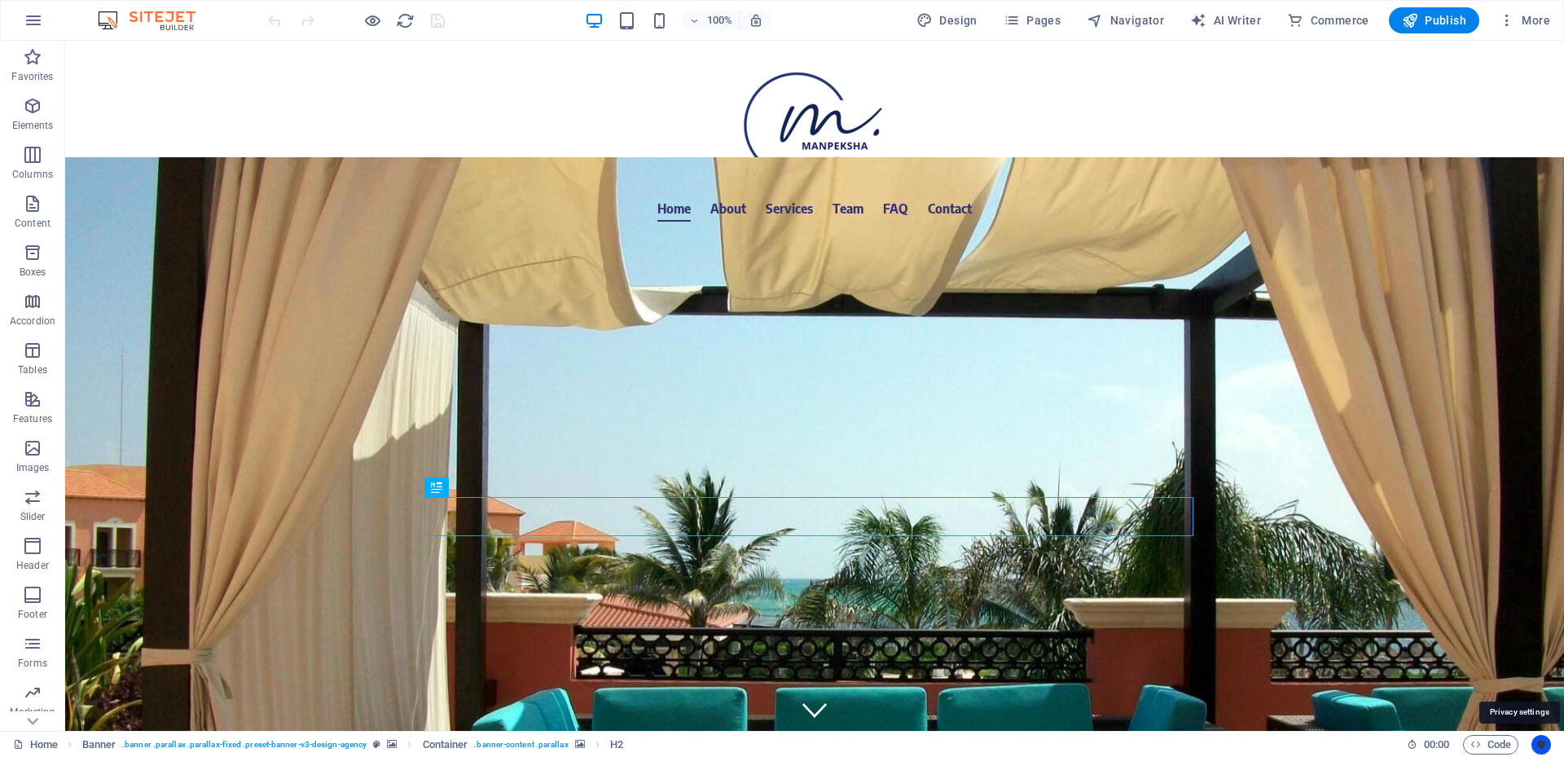
click at [1538, 742] on icon "Usercentrics" at bounding box center [1540, 744] width 11 height 11
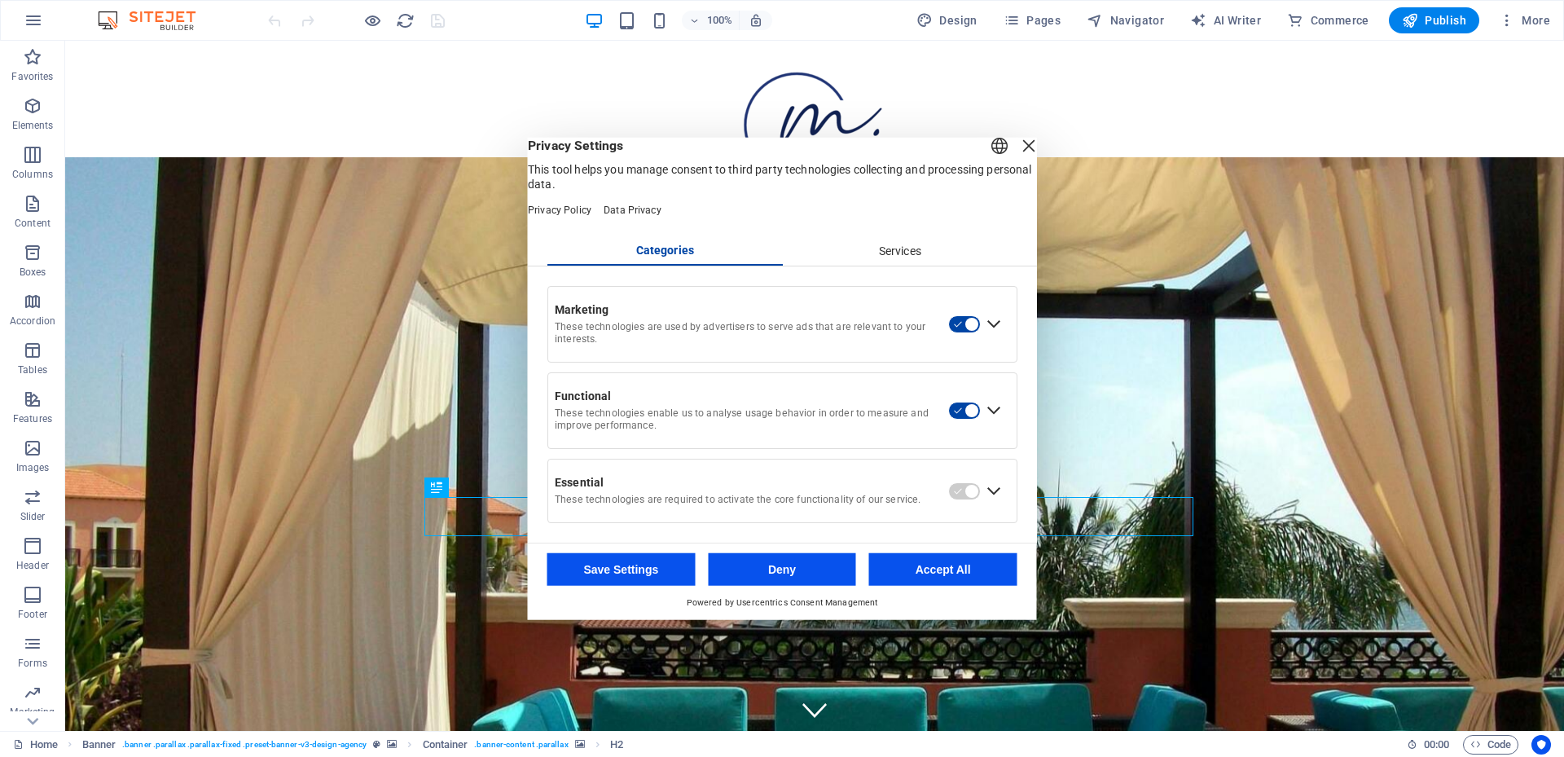
click at [897, 264] on div "Services" at bounding box center [899, 251] width 235 height 28
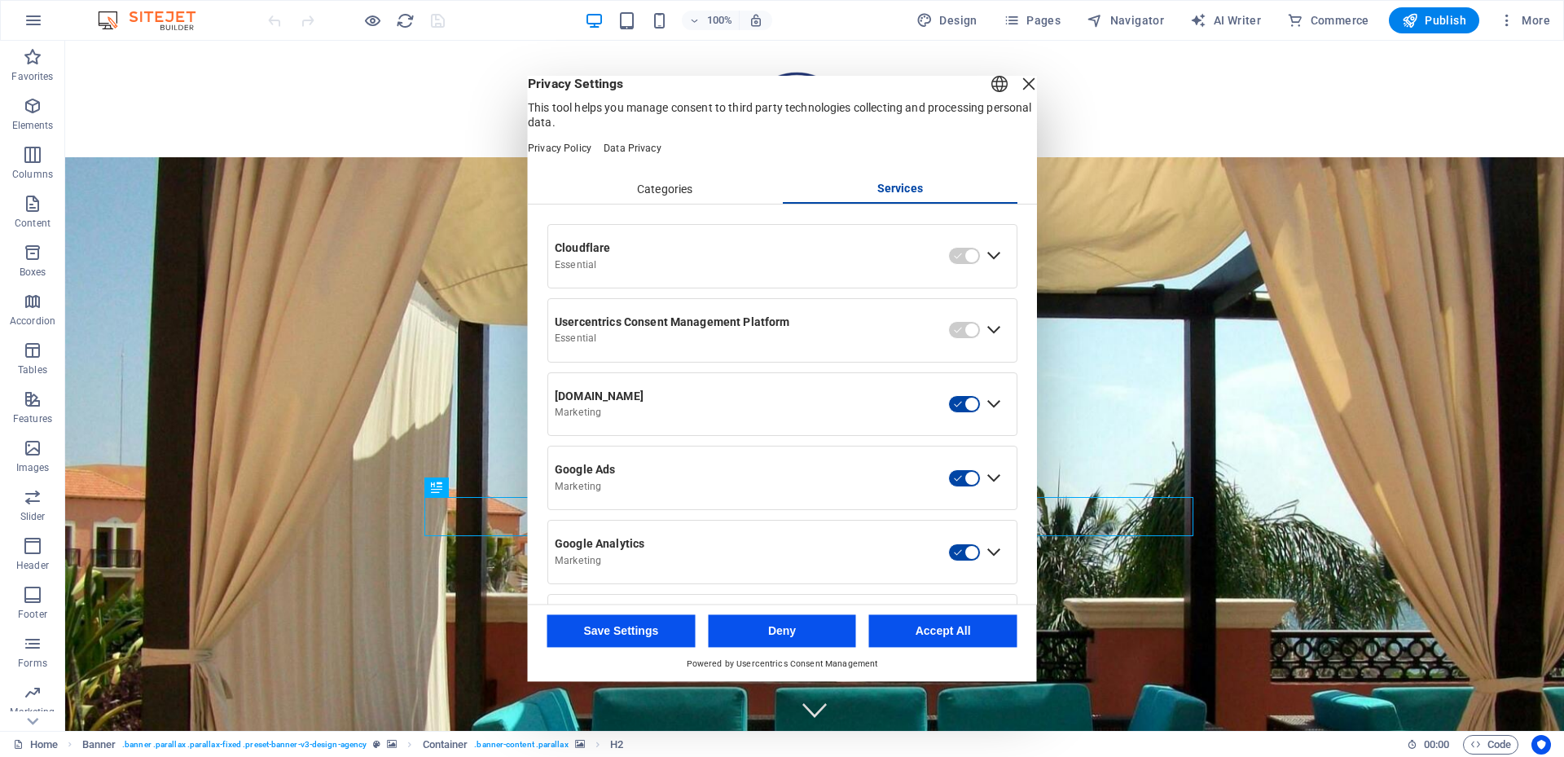
click at [1017, 95] on div "Close Layer" at bounding box center [1028, 83] width 23 height 23
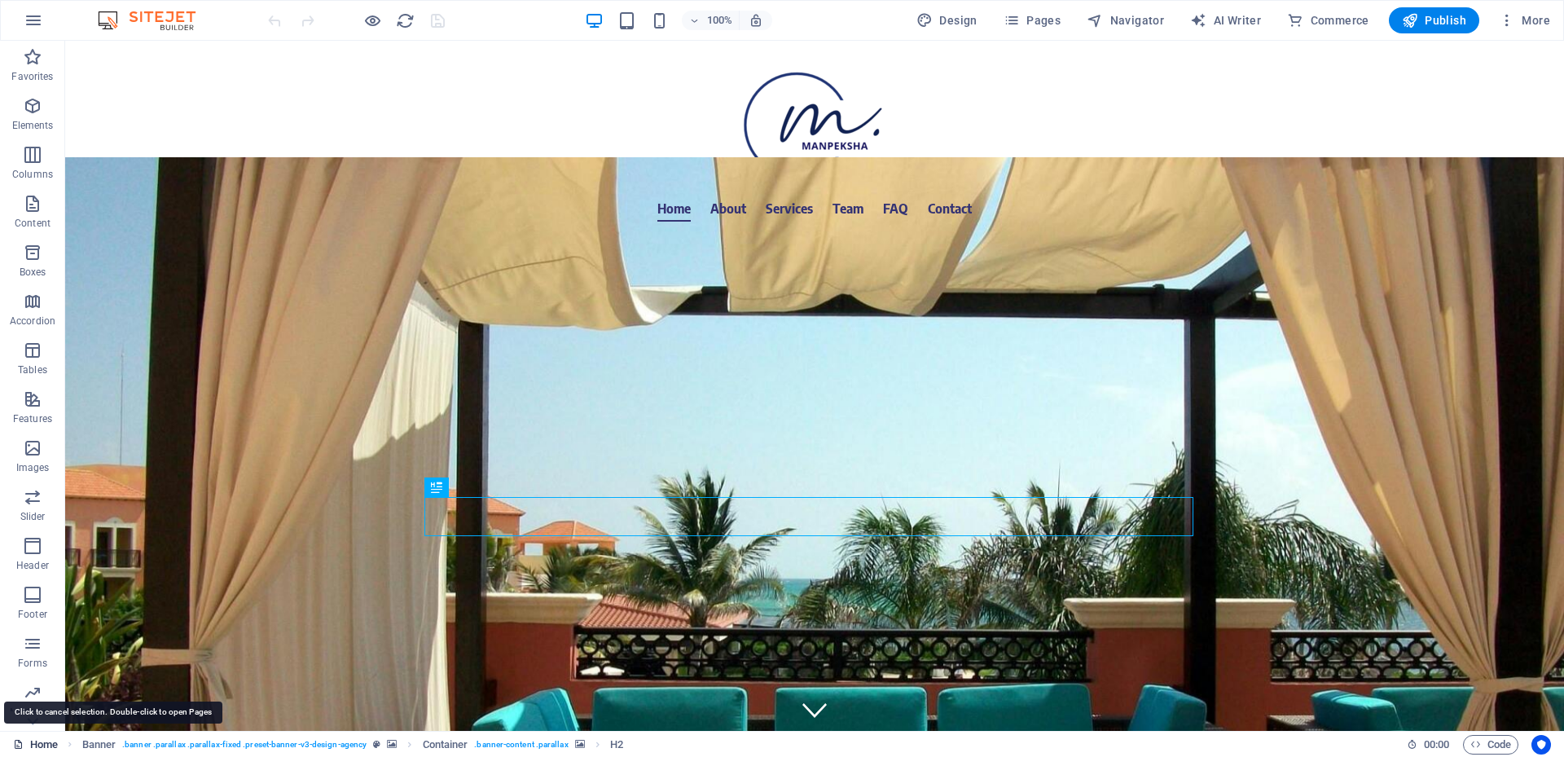
click at [34, 743] on link "Home" at bounding box center [35, 745] width 45 height 20
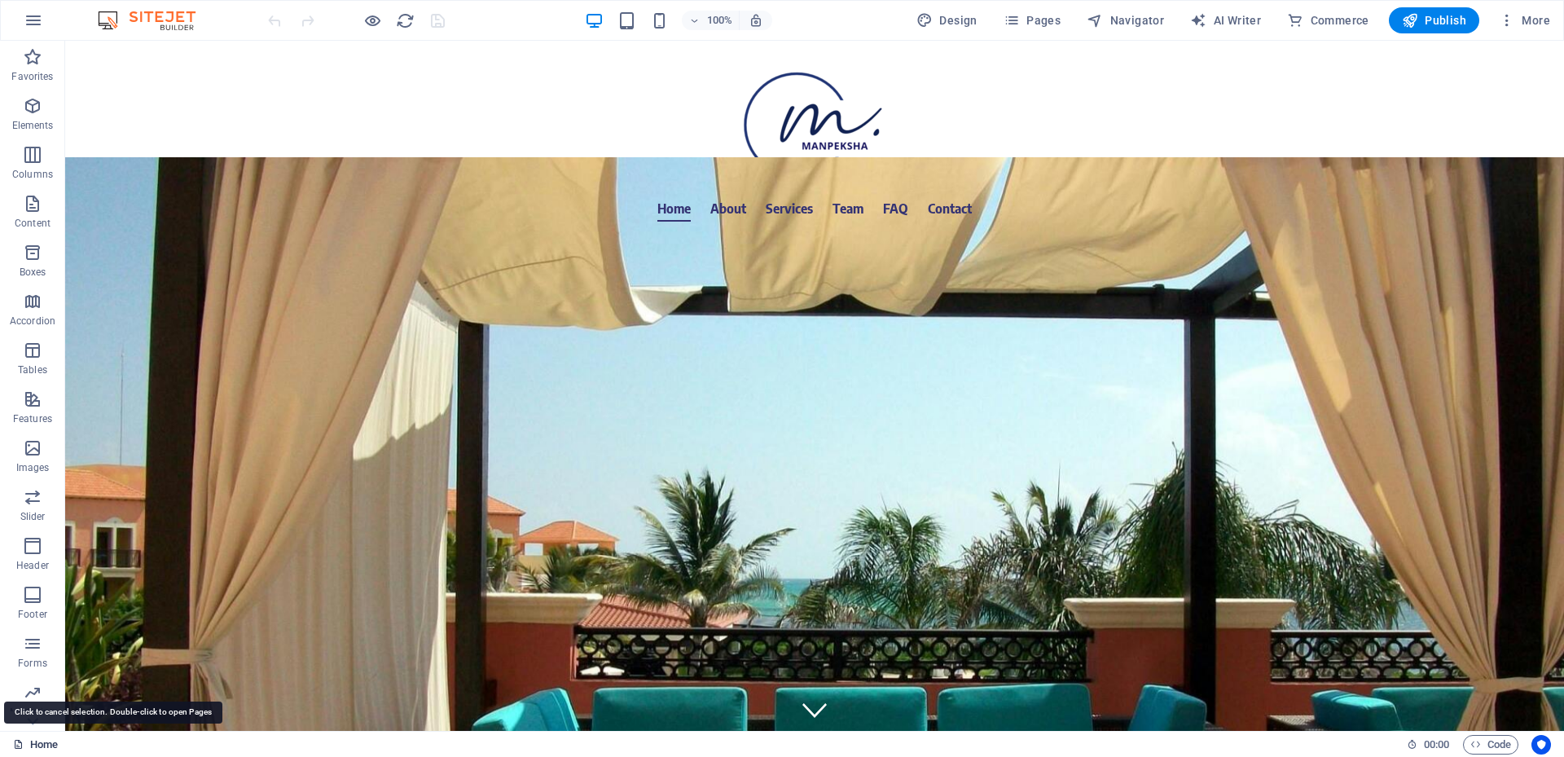
click at [34, 743] on link "Home" at bounding box center [35, 745] width 45 height 20
click at [57, 743] on link "Home" at bounding box center [35, 745] width 45 height 20
click at [18, 742] on icon at bounding box center [18, 744] width 11 height 11
click at [37, 707] on icon "button" at bounding box center [33, 698] width 20 height 20
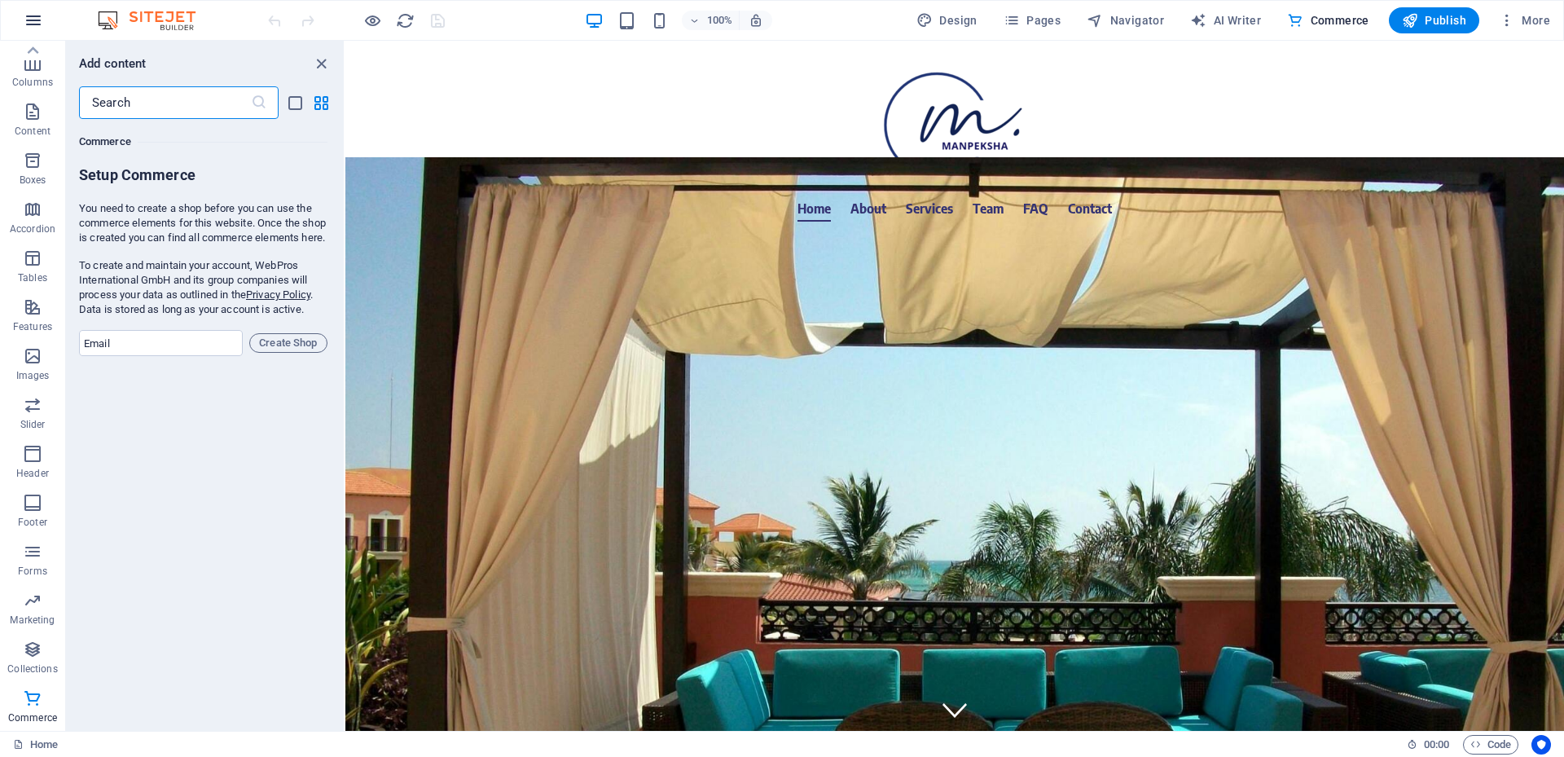
click at [39, 24] on icon "button" at bounding box center [34, 21] width 20 height 20
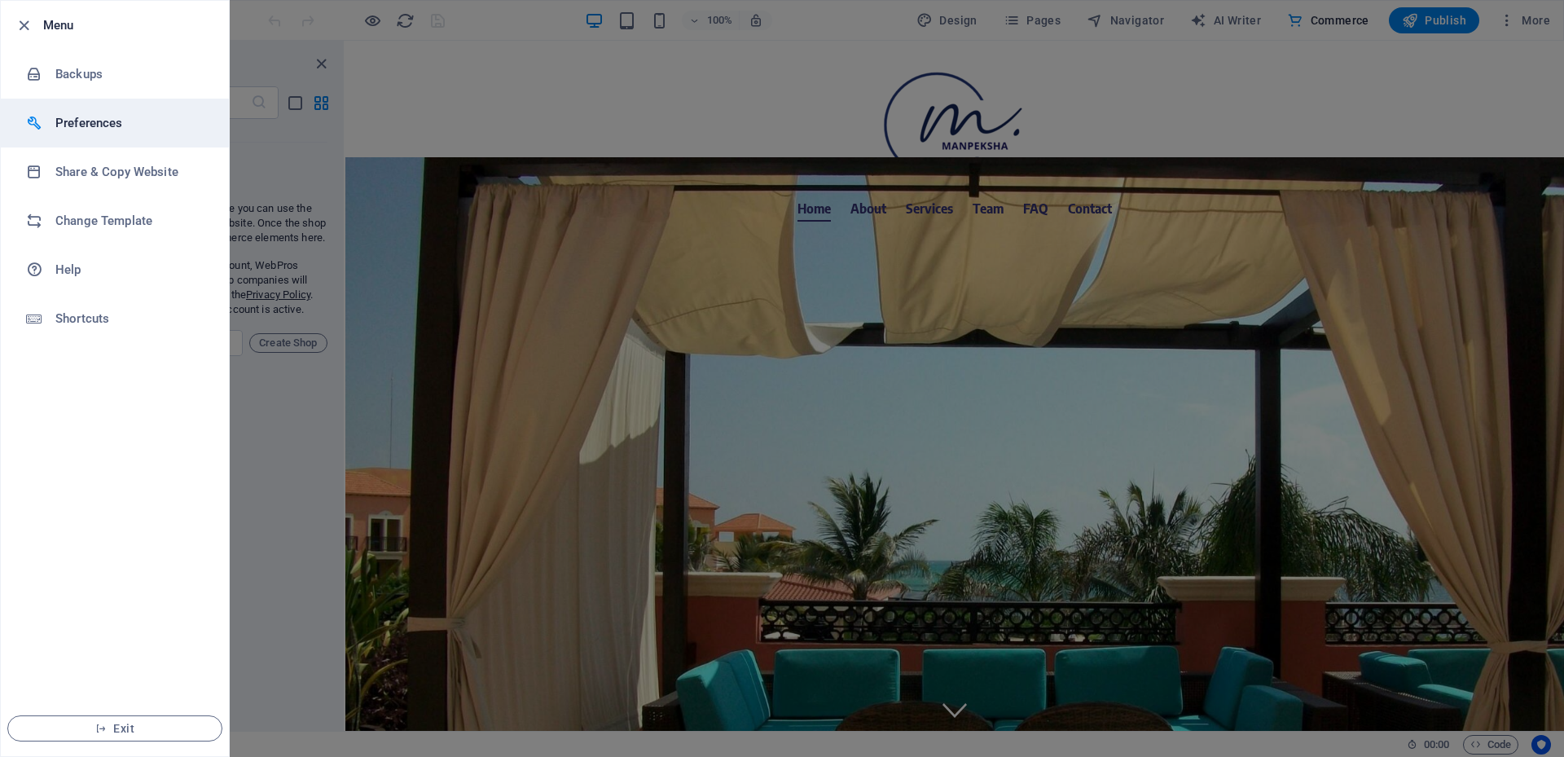
click at [99, 114] on h6 "Preferences" at bounding box center [130, 123] width 151 height 20
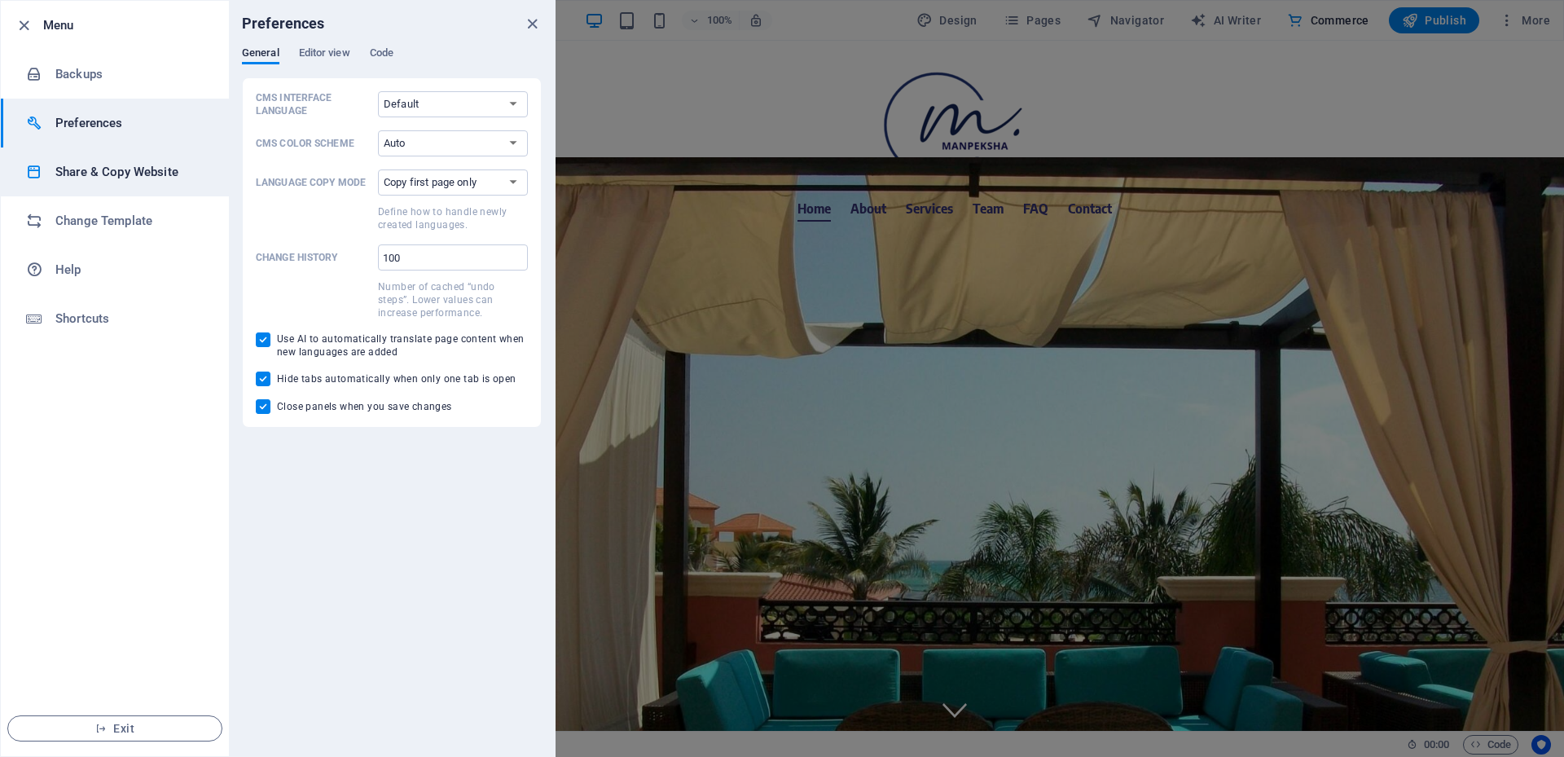
click at [123, 175] on h6 "Share & Copy Website" at bounding box center [130, 172] width 151 height 20
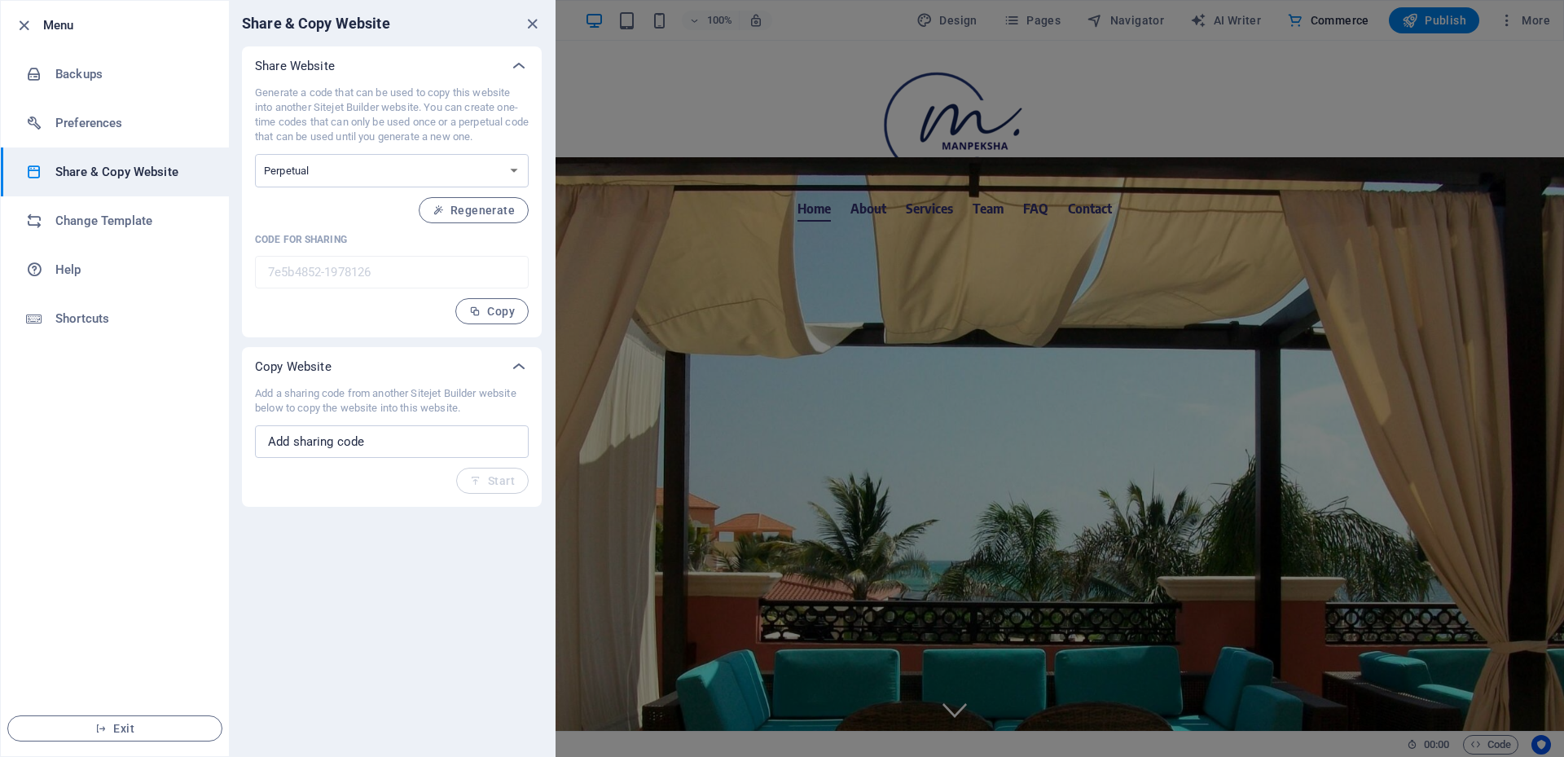
click at [124, 175] on h6 "Share & Copy Website" at bounding box center [130, 172] width 151 height 20
click at [21, 25] on icon "button" at bounding box center [24, 25] width 19 height 19
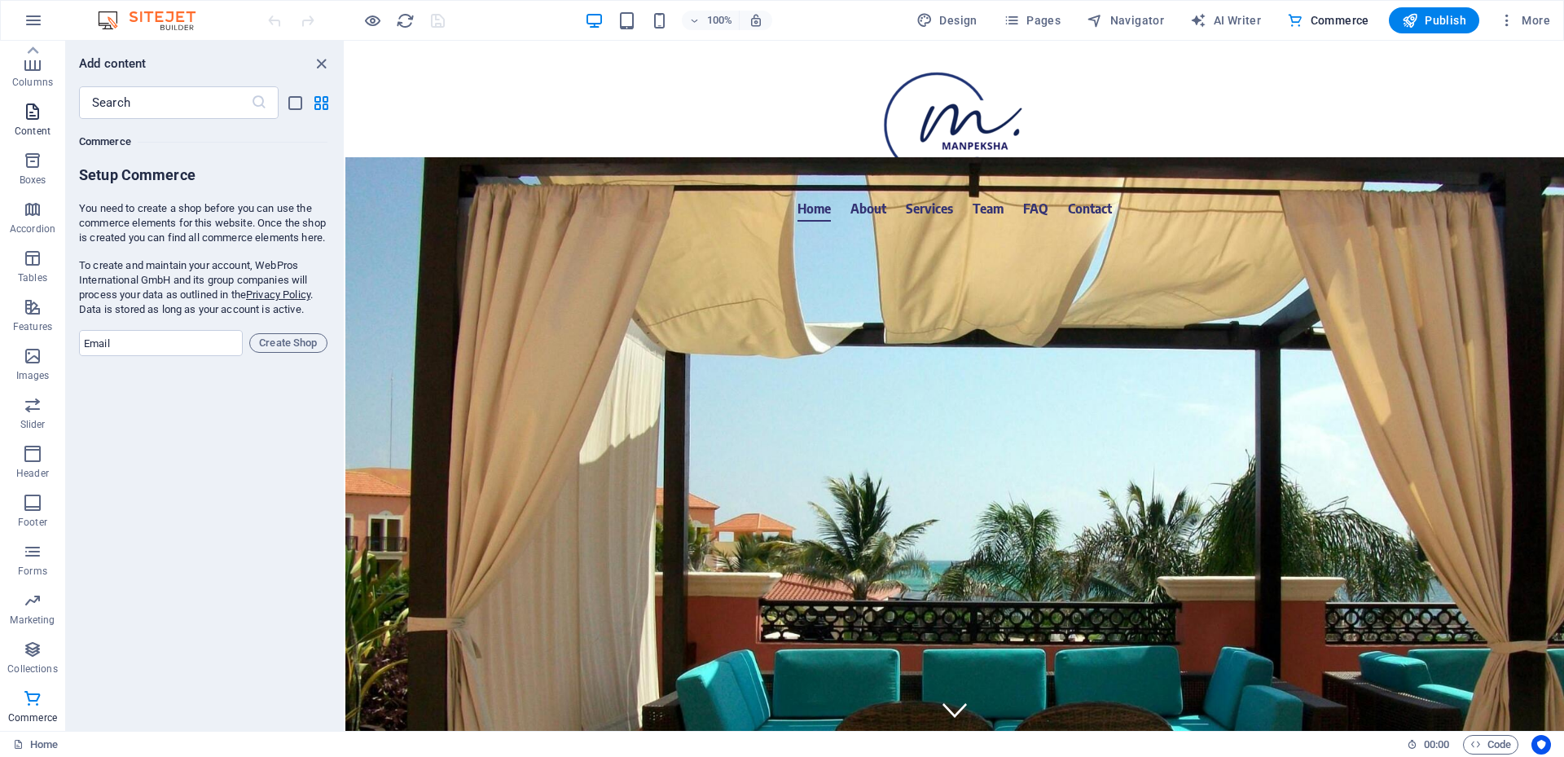
scroll to position [0, 0]
click at [38, 116] on span "Elements" at bounding box center [32, 115] width 65 height 39
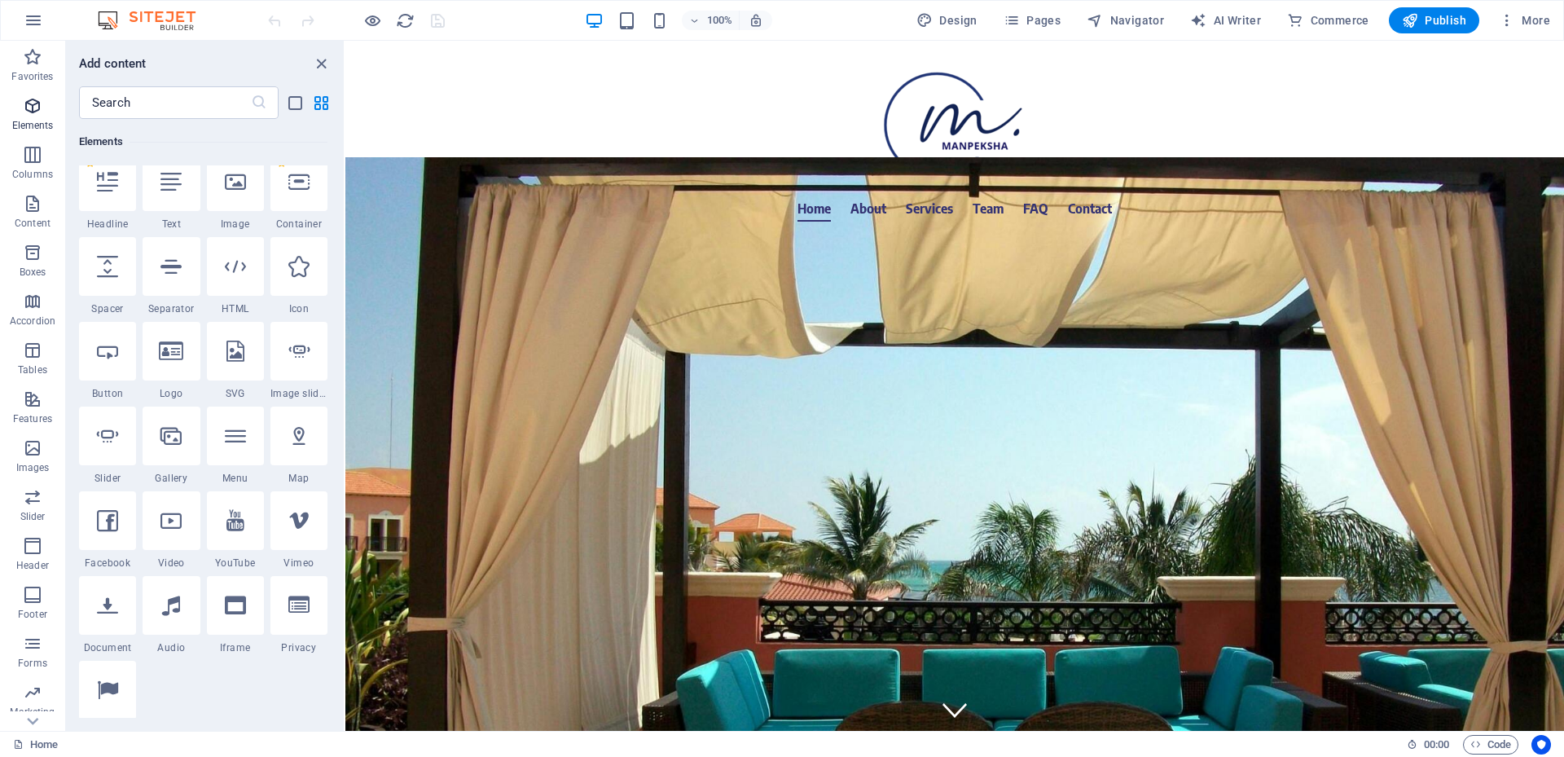
scroll to position [173, 0]
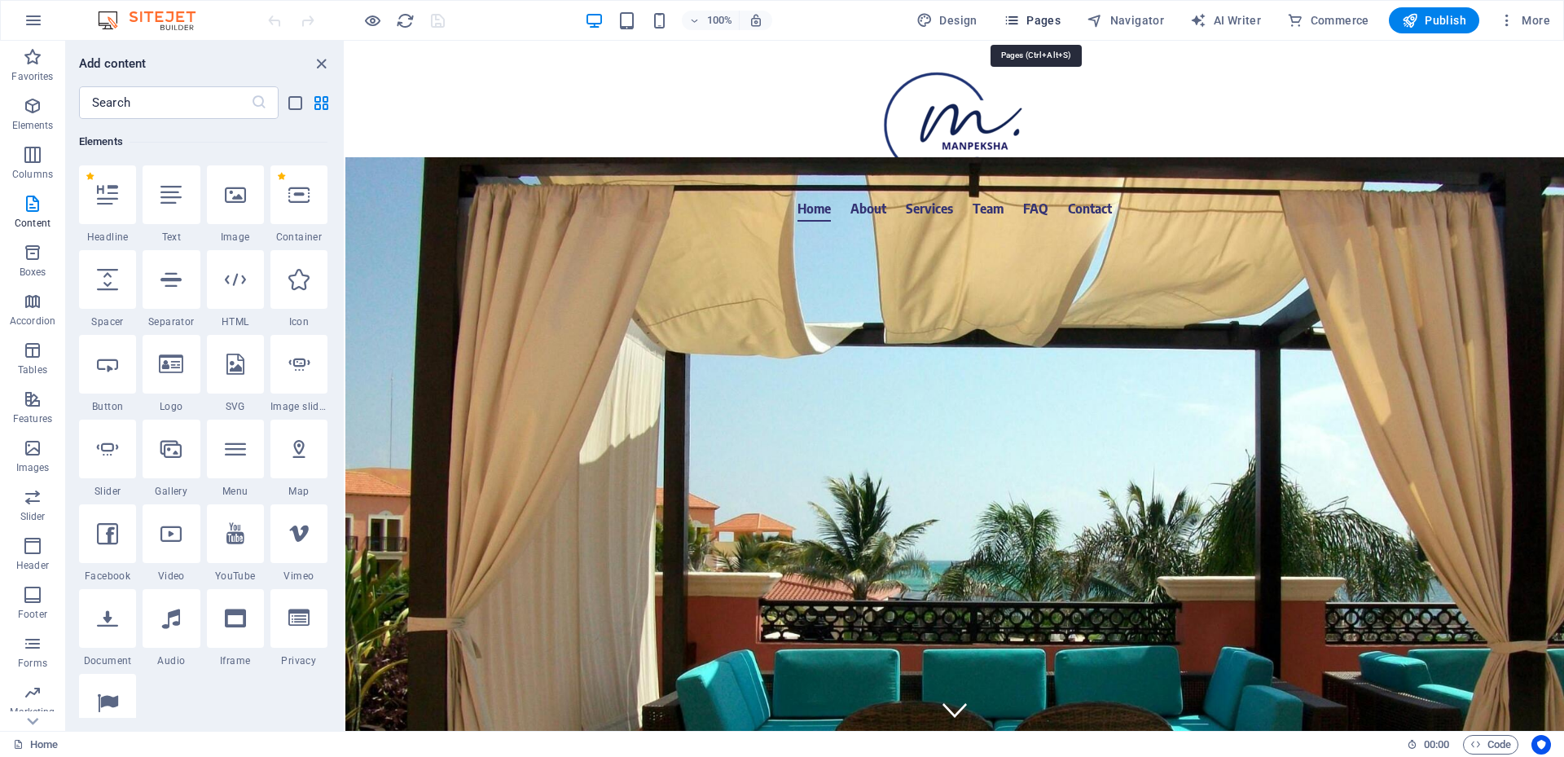
click at [1020, 20] on icon "button" at bounding box center [1011, 20] width 16 height 16
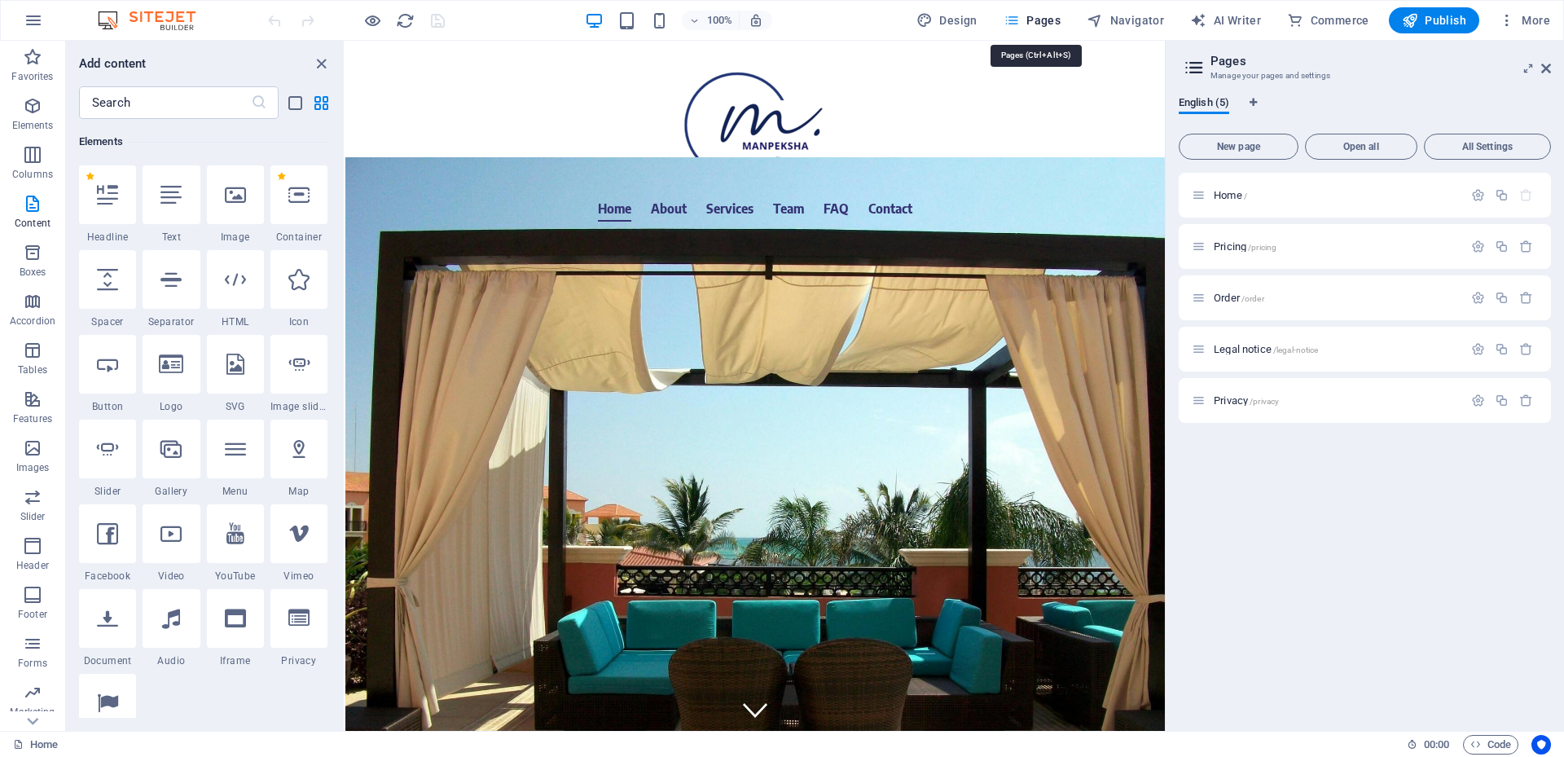
click at [1020, 20] on icon "button" at bounding box center [1011, 20] width 16 height 16
click at [1550, 68] on aside "Pages Manage your pages and settings English (5) New page Open all All Settings…" at bounding box center [1363, 386] width 399 height 690
click at [1548, 75] on link at bounding box center [1546, 69] width 10 height 14
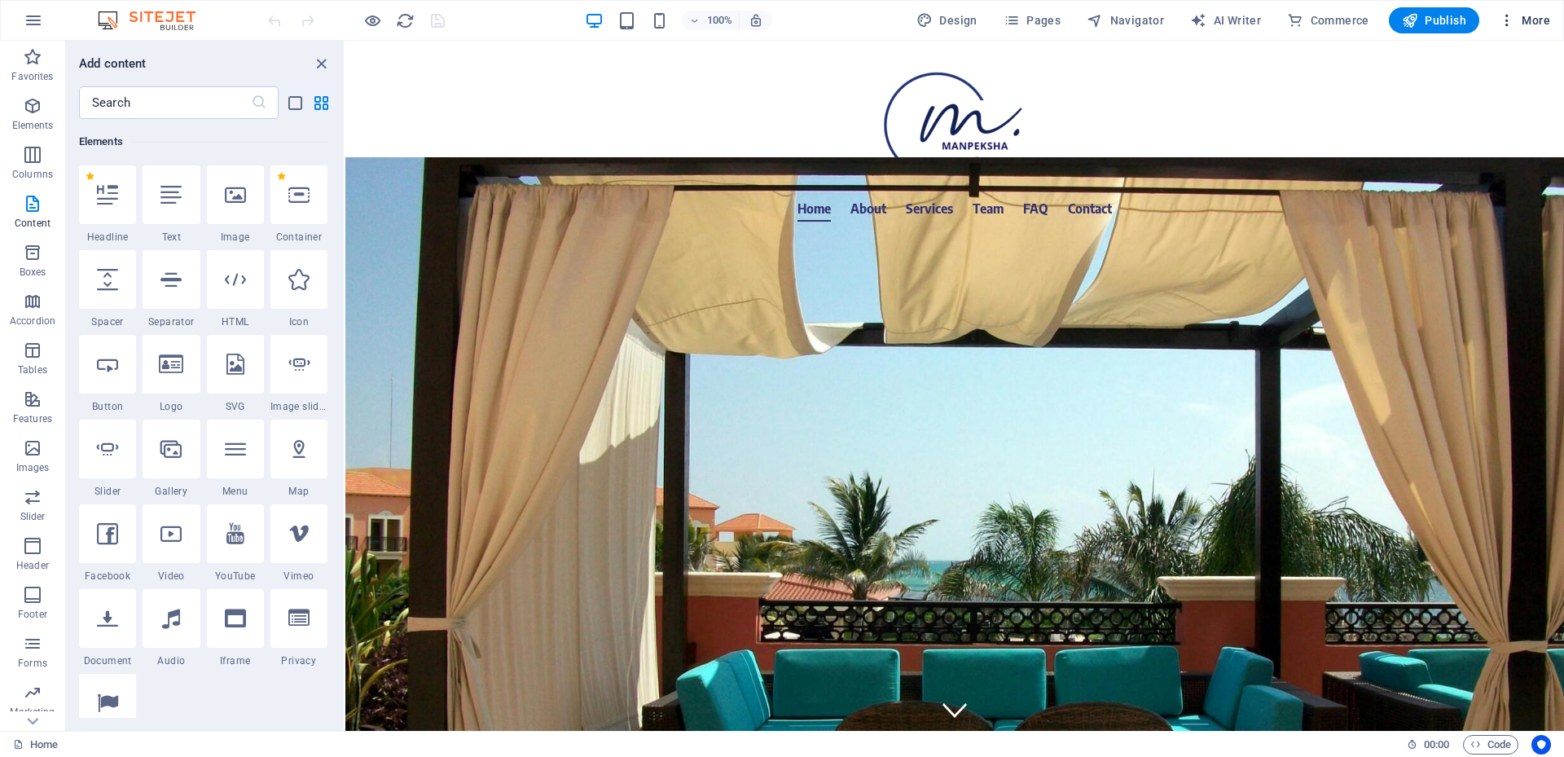
click at [1505, 18] on icon "button" at bounding box center [1506, 20] width 16 height 16
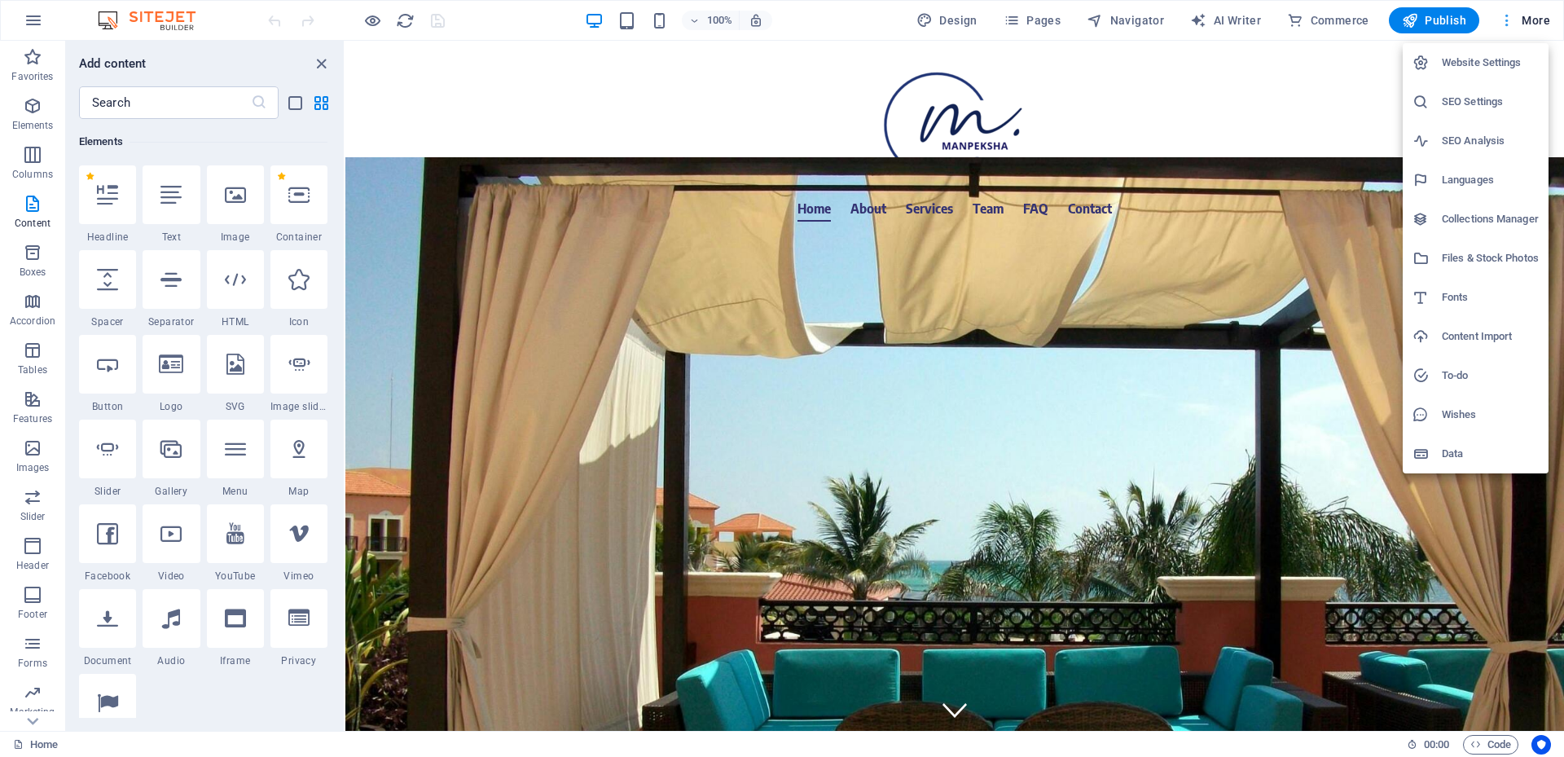
click at [1505, 18] on div at bounding box center [782, 378] width 1564 height 757
